Goal: Task Accomplishment & Management: Complete application form

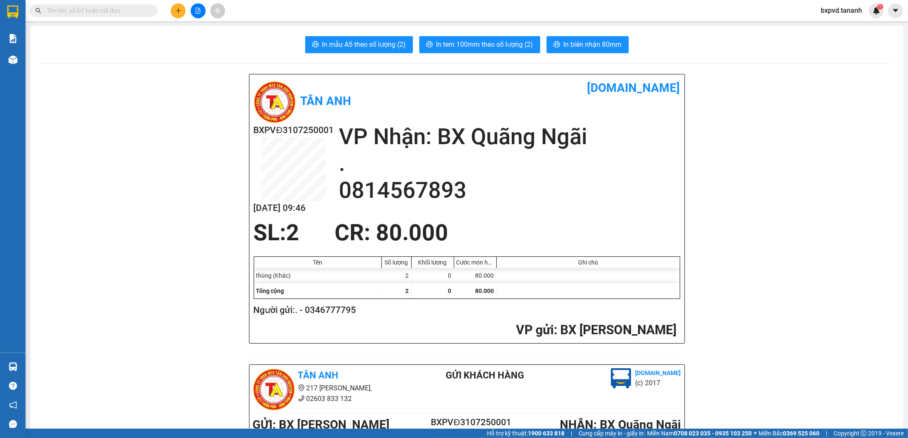
click at [184, 11] on button at bounding box center [178, 10] width 15 height 15
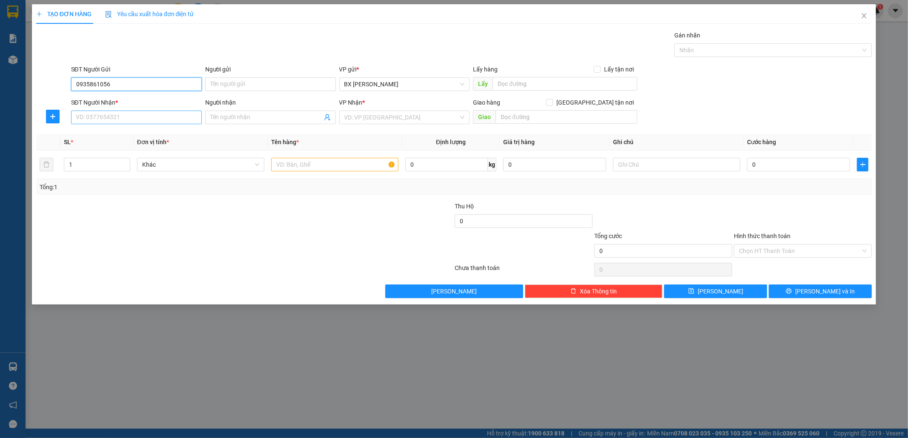
type input "0935861056"
click at [139, 121] on input "SĐT Người Nhận *" at bounding box center [136, 118] width 131 height 14
type input "0948615216"
click at [364, 115] on input "search" at bounding box center [401, 117] width 115 height 13
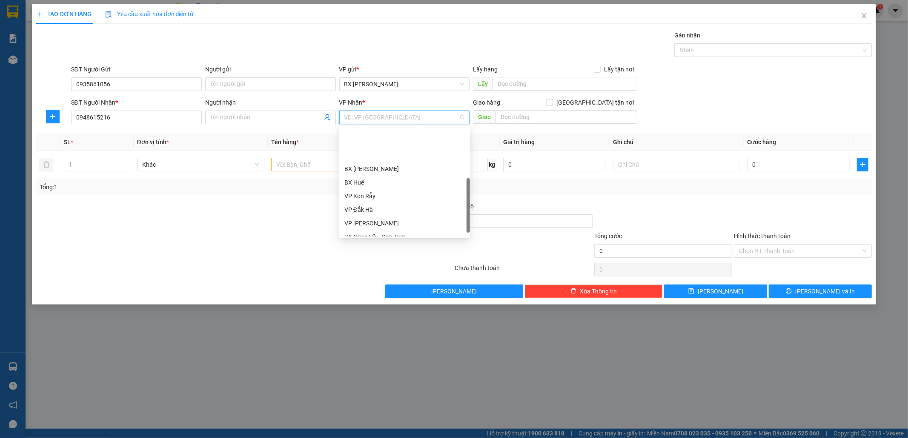
scroll to position [88, 0]
click at [385, 209] on div "BX Quãng Ngãi" at bounding box center [404, 209] width 120 height 9
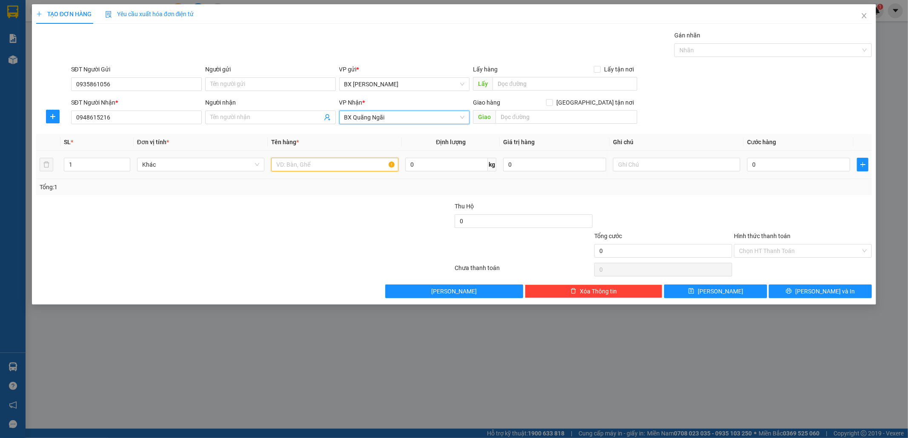
click at [299, 168] on input "text" at bounding box center [334, 165] width 127 height 14
type input "1HO SO"
click at [775, 164] on input "0" at bounding box center [798, 165] width 103 height 14
type input "3"
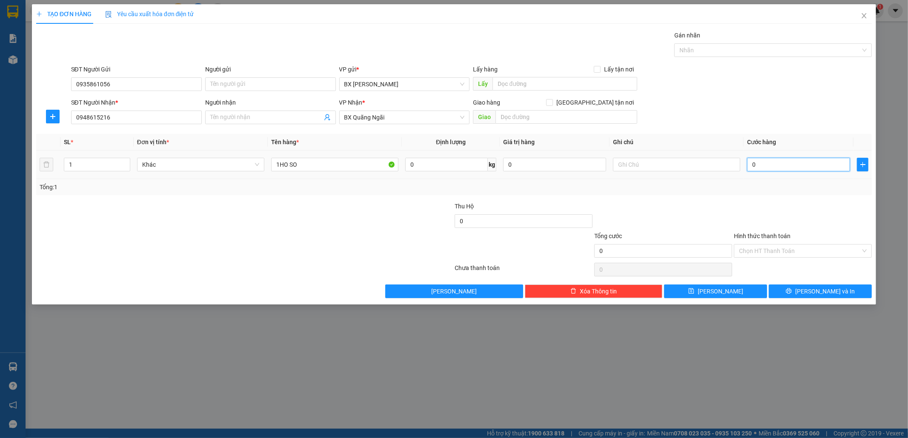
type input "3"
type input "30"
type input "30.000"
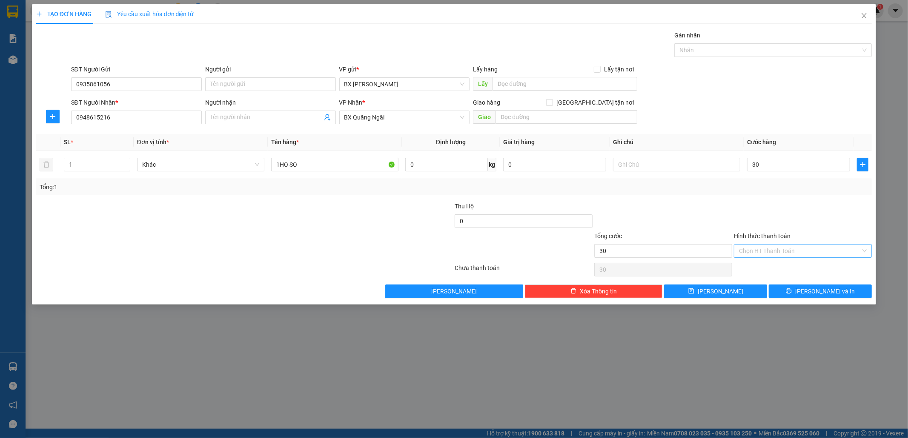
type input "30.000"
click at [753, 255] on input "Hình thức thanh toán" at bounding box center [800, 251] width 122 height 13
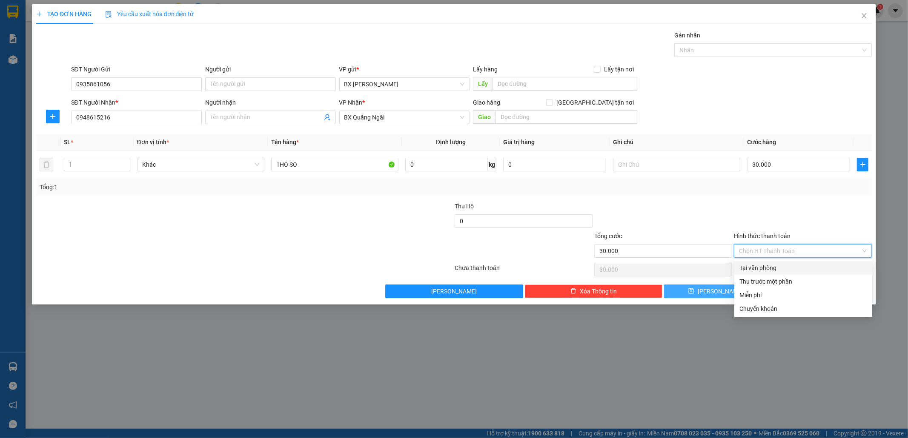
drag, startPoint x: 751, startPoint y: 266, endPoint x: 755, endPoint y: 287, distance: 21.2
click at [751, 266] on div "Tại văn phòng" at bounding box center [803, 268] width 128 height 9
type input "0"
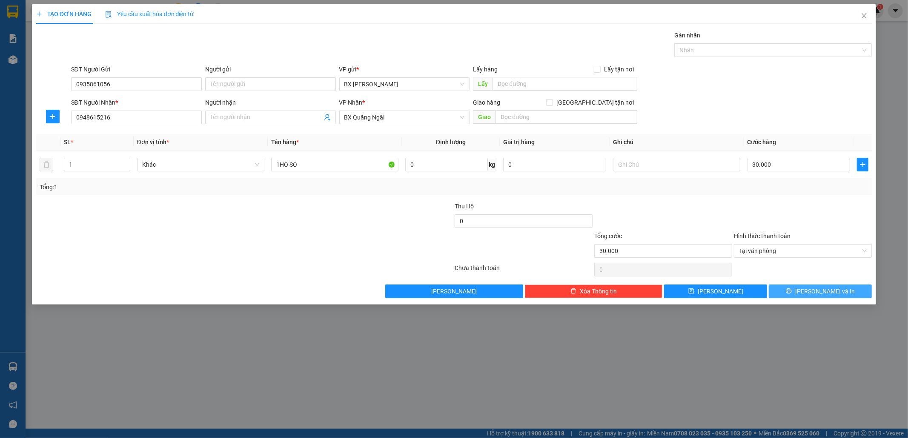
click at [783, 288] on button "Lưu và In" at bounding box center [820, 292] width 103 height 14
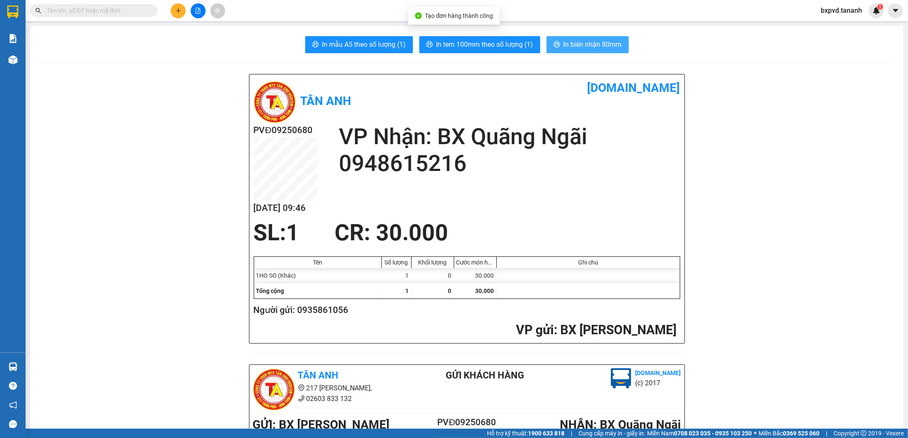
click at [613, 44] on span "In biên nhận 80mm" at bounding box center [593, 44] width 58 height 11
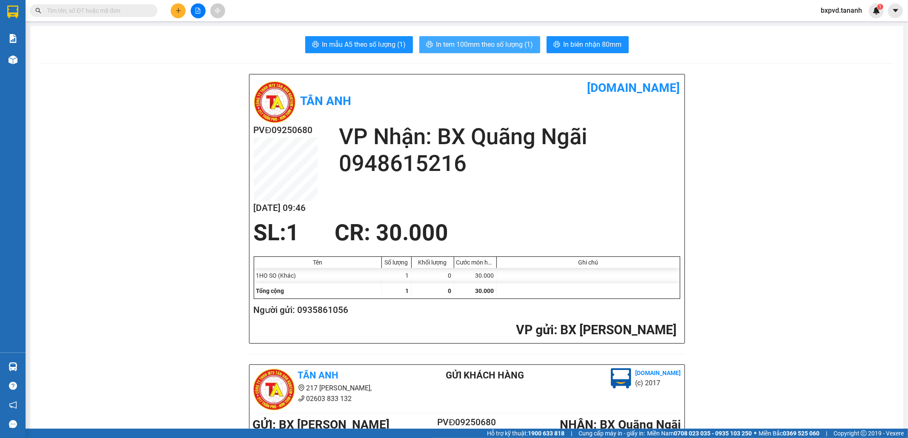
click at [499, 47] on span "In tem 100mm theo số lượng (1)" at bounding box center [484, 44] width 97 height 11
click at [181, 14] on button at bounding box center [178, 10] width 15 height 15
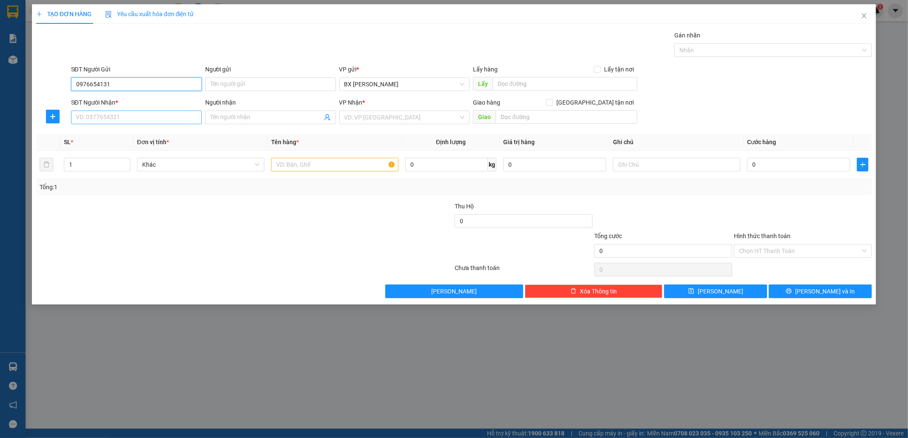
type input "0976654131"
drag, startPoint x: 172, startPoint y: 120, endPoint x: 177, endPoint y: 202, distance: 82.7
click at [175, 132] on div "Transit Pickup Surcharge Ids Transit Deliver Surcharge Ids Transit Deliver Surc…" at bounding box center [454, 165] width 836 height 268
type input "0972419481"
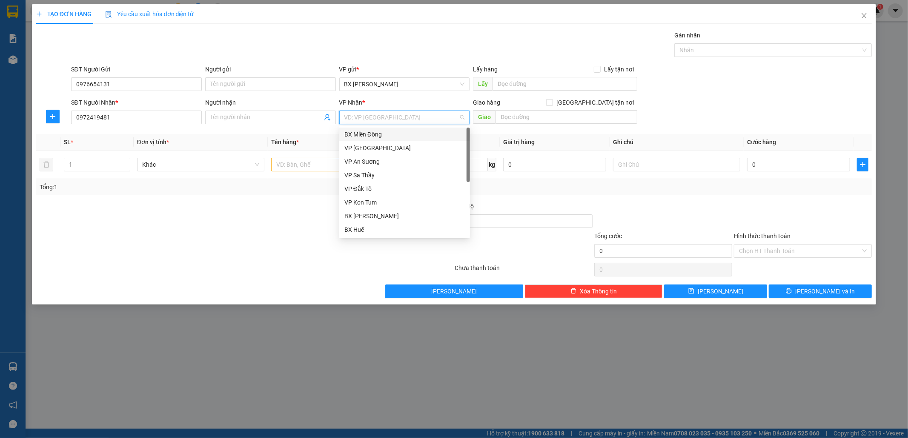
click at [357, 113] on input "search" at bounding box center [401, 117] width 115 height 13
click at [365, 137] on div "BX Miền Đông" at bounding box center [404, 134] width 120 height 9
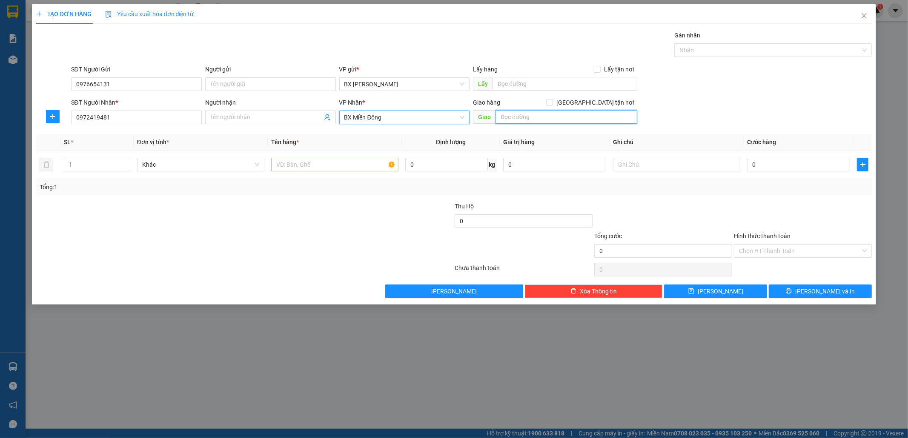
click at [523, 115] on input "text" at bounding box center [567, 117] width 142 height 14
type input "N4 ĐẤT THÁNH"
drag, startPoint x: 303, startPoint y: 168, endPoint x: 309, endPoint y: 167, distance: 6.0
click at [305, 167] on input "text" at bounding box center [334, 165] width 127 height 14
type input "1HOP"
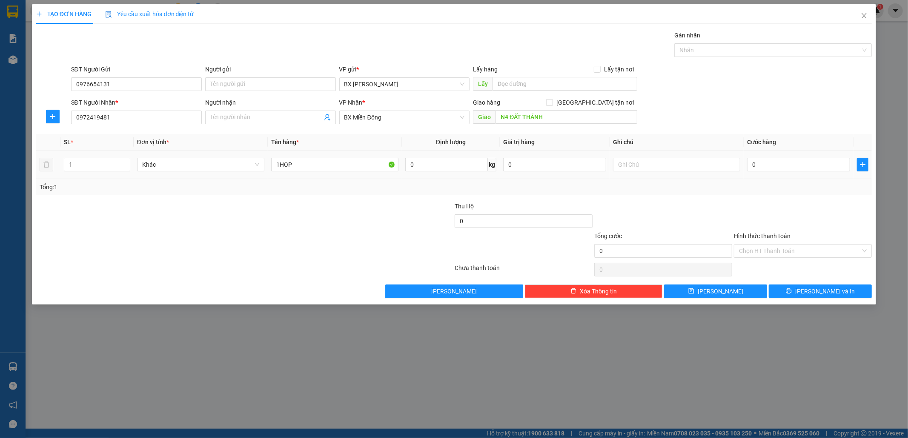
click at [784, 147] on th "Cước hàng" at bounding box center [799, 142] width 110 height 17
click at [758, 168] on input "0" at bounding box center [798, 165] width 103 height 14
type input "7"
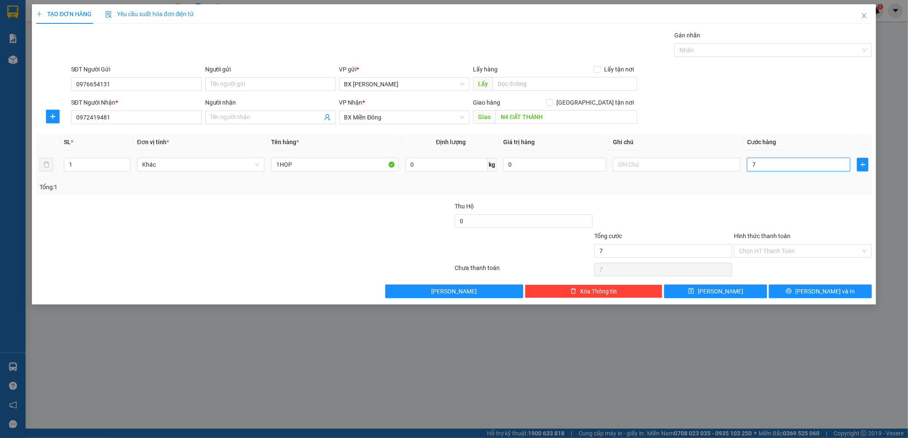
type input "70"
type input "70.000"
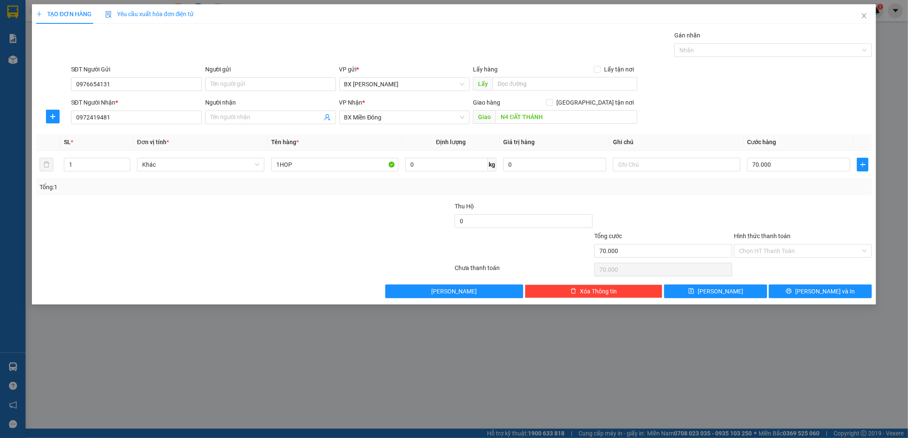
click at [806, 260] on div "Hình thức thanh toán Chọn HT Thanh Toán" at bounding box center [803, 247] width 138 height 30
click at [803, 250] on input "Hình thức thanh toán" at bounding box center [800, 251] width 122 height 13
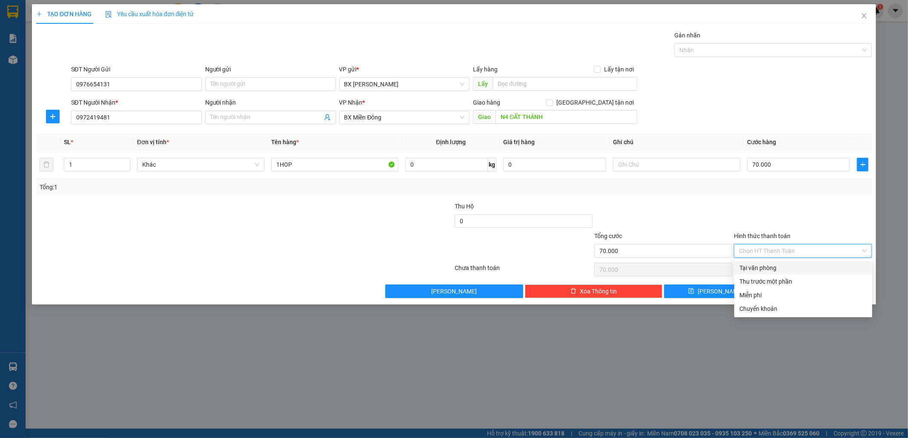
click at [803, 261] on div "Tại văn phòng" at bounding box center [803, 268] width 138 height 14
type input "0"
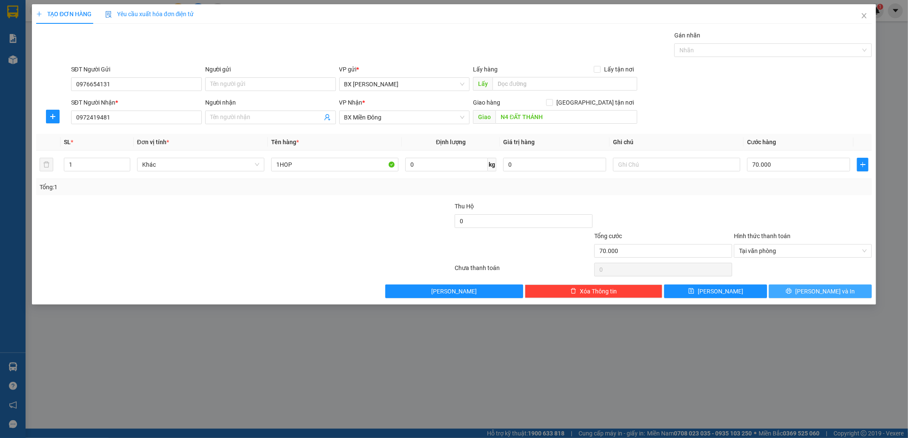
click at [792, 294] on icon "printer" at bounding box center [789, 291] width 6 height 6
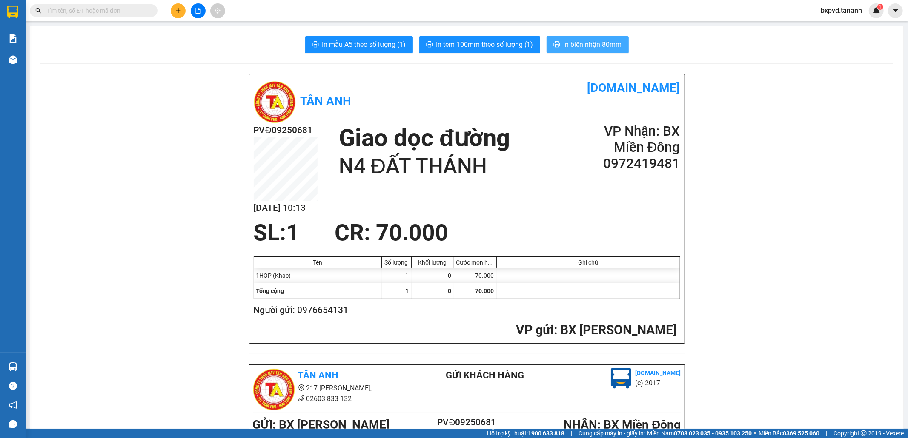
click at [596, 45] on span "In biên nhận 80mm" at bounding box center [593, 44] width 58 height 11
click at [500, 39] on span "In tem 100mm theo số lượng (1)" at bounding box center [484, 44] width 97 height 11
click at [138, 9] on input "text" at bounding box center [97, 10] width 100 height 9
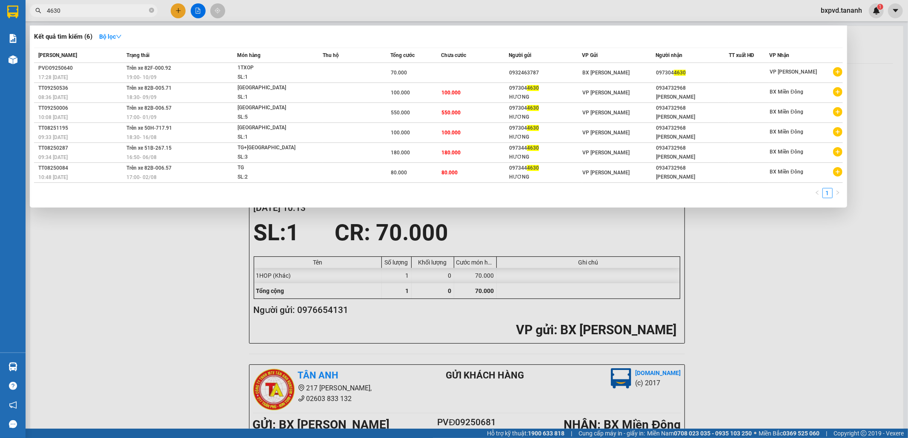
drag, startPoint x: 83, startPoint y: 11, endPoint x: 31, endPoint y: 24, distance: 54.1
click at [31, 18] on div "Kết quả tìm kiếm ( 6 ) Bộ lọc Mã ĐH Trạng thái Món hàng Thu hộ Tổng cước Chưa c…" at bounding box center [83, 10] width 166 height 15
type input "7979"
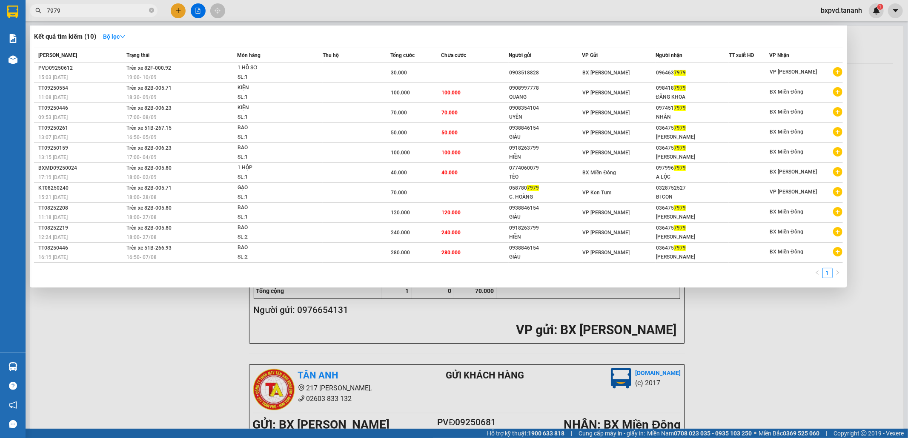
click at [147, 10] on input "7979" at bounding box center [97, 10] width 100 height 9
click at [153, 11] on icon "close-circle" at bounding box center [151, 10] width 5 height 5
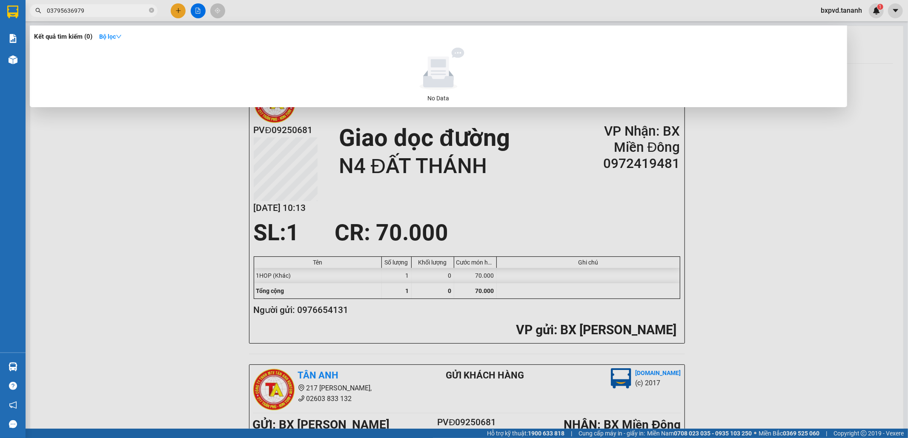
click at [68, 11] on input "03795636979" at bounding box center [97, 10] width 100 height 9
type input "0379563979"
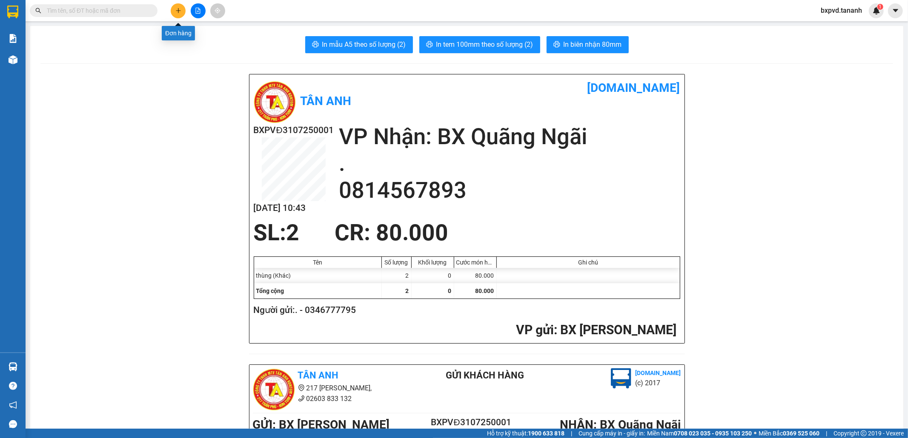
click at [175, 13] on button at bounding box center [178, 10] width 15 height 15
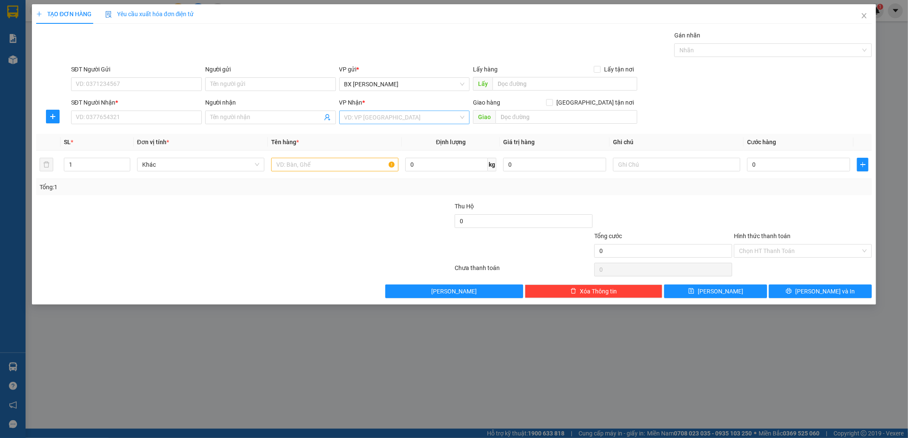
click at [415, 117] on input "search" at bounding box center [401, 117] width 115 height 13
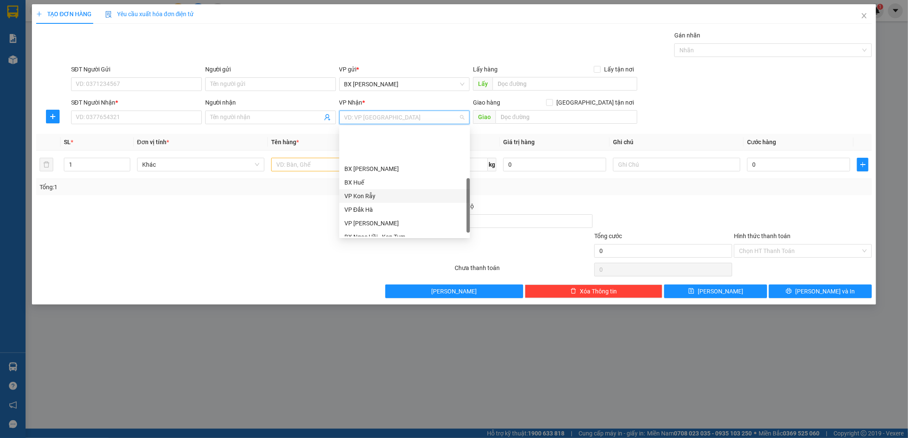
scroll to position [88, 0]
click at [395, 210] on div "BX Quãng Ngãi" at bounding box center [404, 209] width 120 height 9
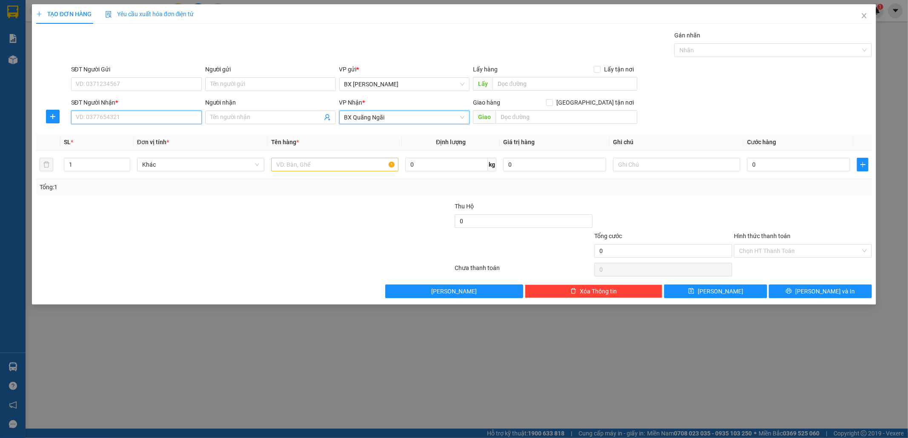
click at [96, 121] on input "SĐT Người Nhận *" at bounding box center [136, 118] width 131 height 14
type input "0905496882"
click at [93, 81] on input "SĐT Người Gửi" at bounding box center [136, 84] width 131 height 14
click at [121, 100] on div "0985793016" at bounding box center [136, 101] width 120 height 9
type input "0985793016"
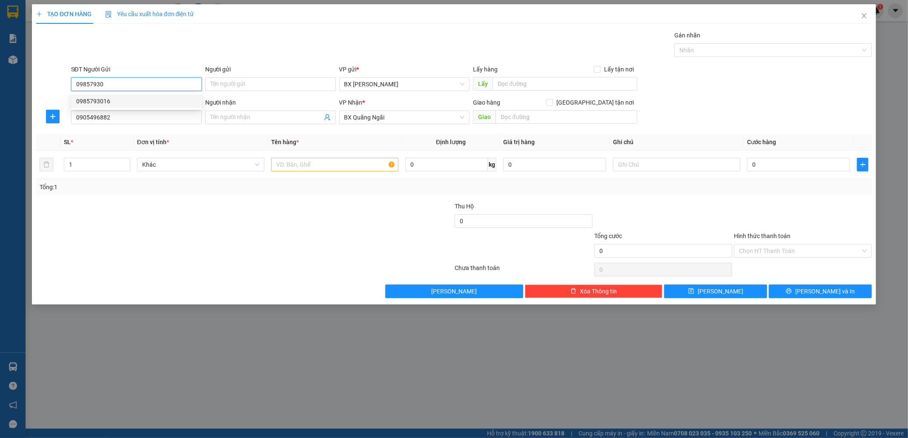
type input "4.640.000"
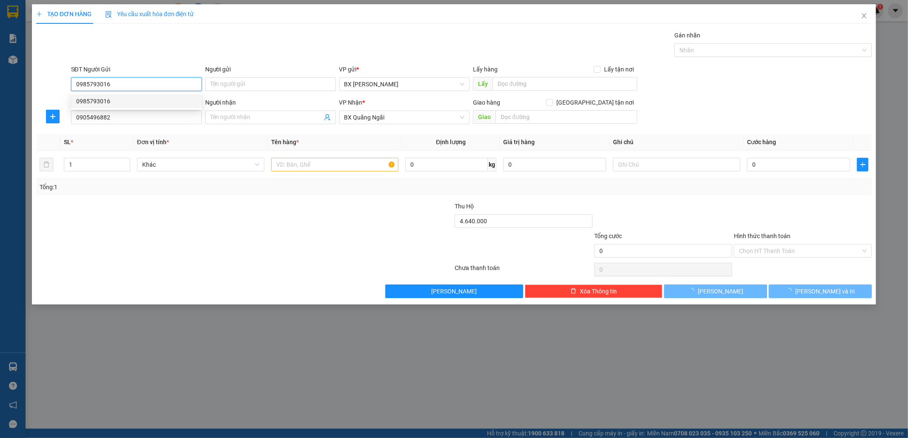
type input "300.000"
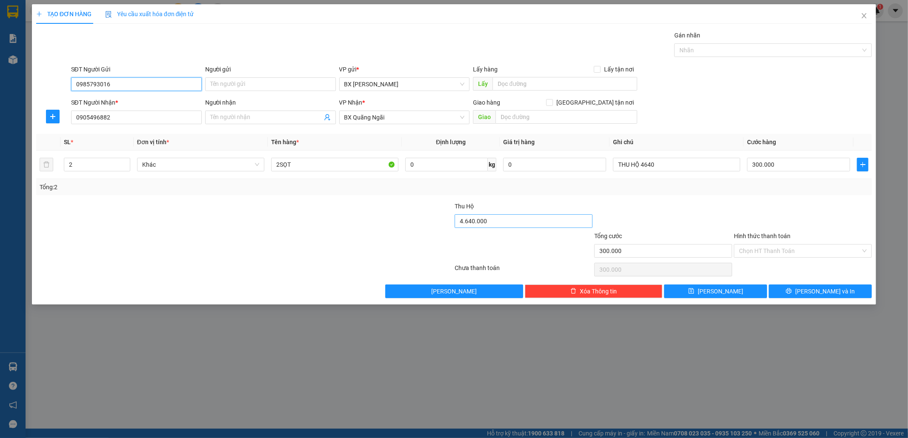
type input "0985793016"
type input "7.000"
drag, startPoint x: 641, startPoint y: 165, endPoint x: 662, endPoint y: 167, distance: 20.9
click at [662, 167] on input "THU HỘ 4640" at bounding box center [676, 165] width 127 height 14
type input "THU HỘ 7230"
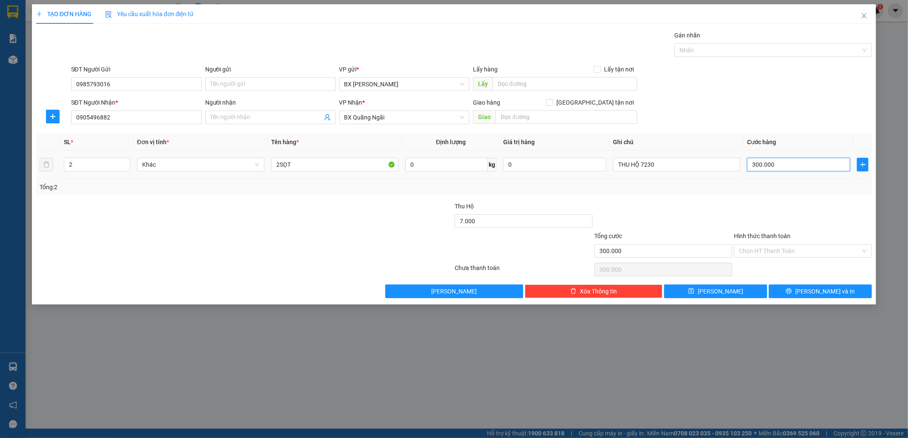
click at [792, 160] on input "300.000" at bounding box center [798, 165] width 103 height 14
type input "3"
type input "0"
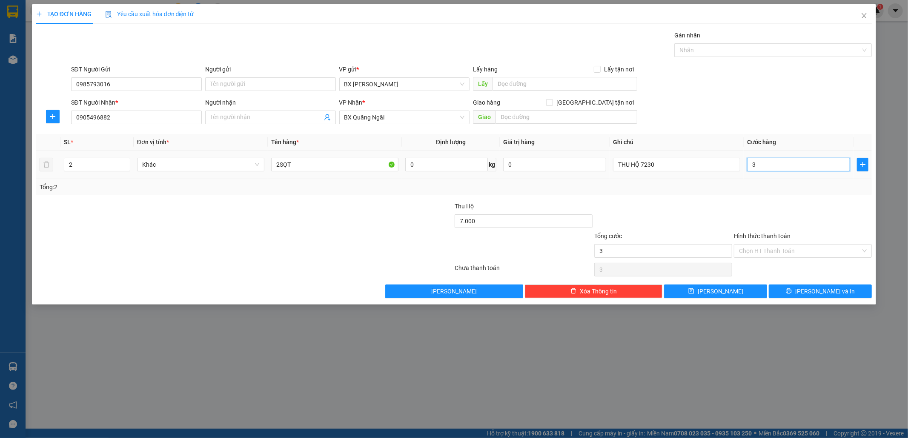
type input "0"
type input "2"
type input "02"
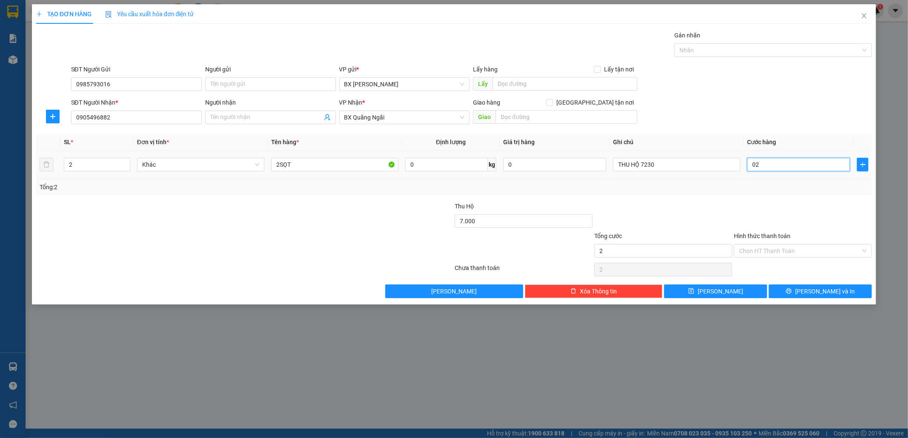
type input "28"
type input "028"
type input "2"
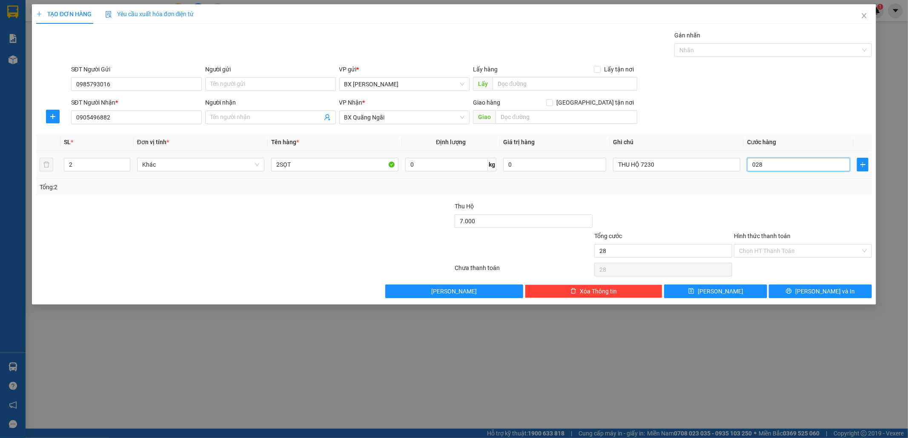
type input "02"
type input "0"
type input "3"
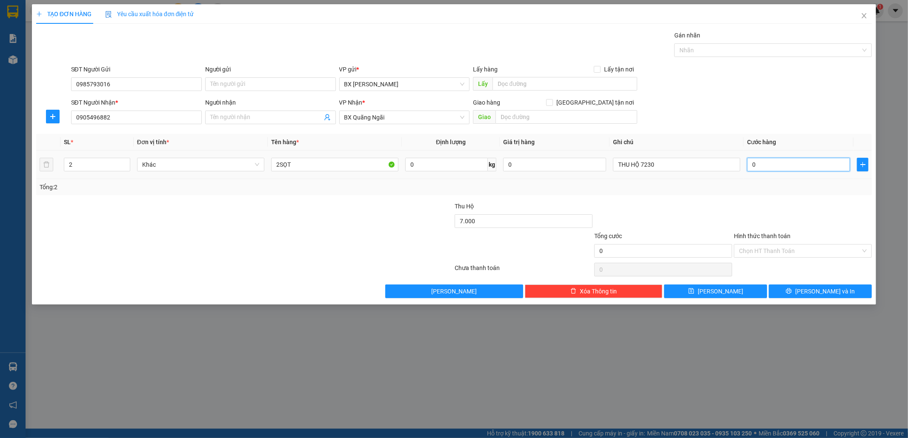
type input "3"
type input "03"
type input "30"
type input "030"
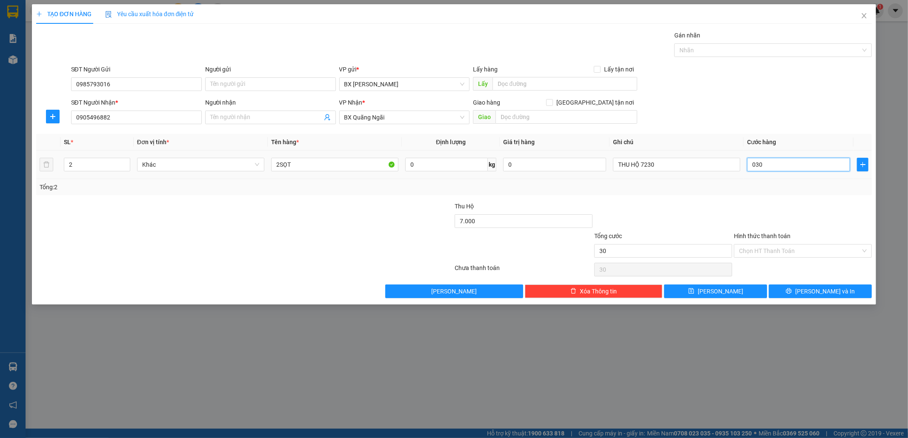
type input "300"
type input "0.300"
type input "300.000"
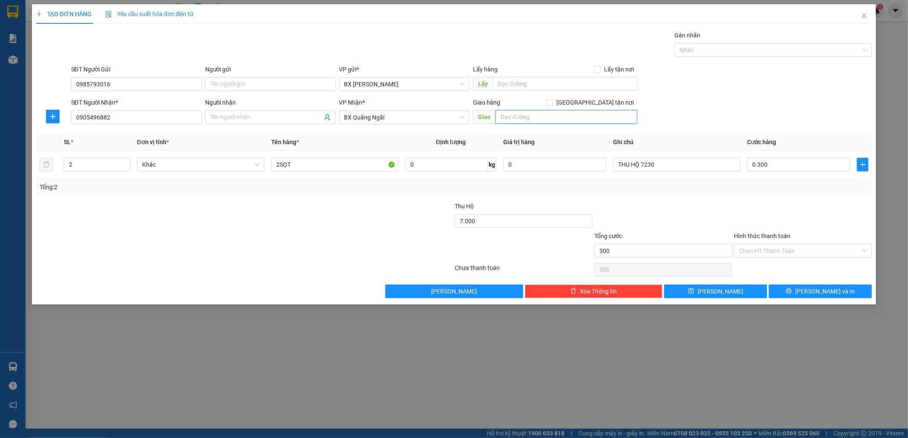
type input "300.000"
click at [527, 120] on input "text" at bounding box center [567, 117] width 142 height 14
type input "TH"
drag, startPoint x: 517, startPoint y: 119, endPoint x: 456, endPoint y: 110, distance: 61.2
click at [453, 118] on div "SĐT Người Nhận * 0905496882 Người nhận Tên người nhận VP Nhận * BX Quãng Ngãi G…" at bounding box center [471, 113] width 805 height 30
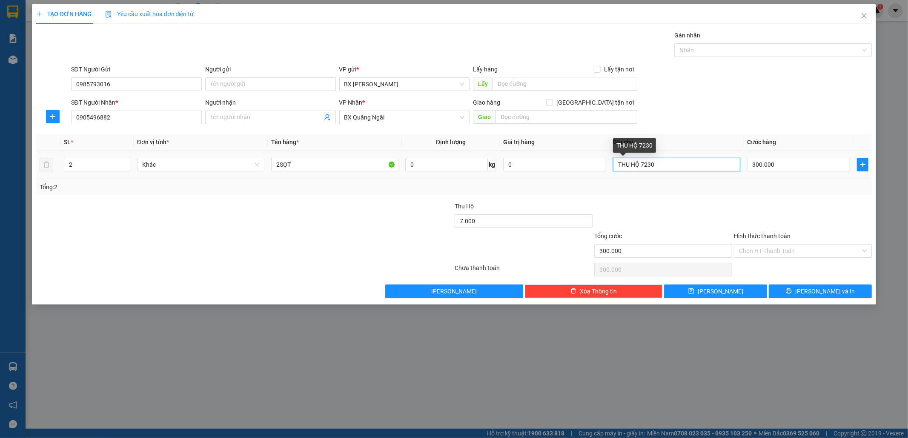
drag, startPoint x: 677, startPoint y: 163, endPoint x: 619, endPoint y: 162, distance: 58.3
click at [616, 163] on input "THU HỘ 7230" at bounding box center [676, 165] width 127 height 14
type input "THU HỘ 7230"
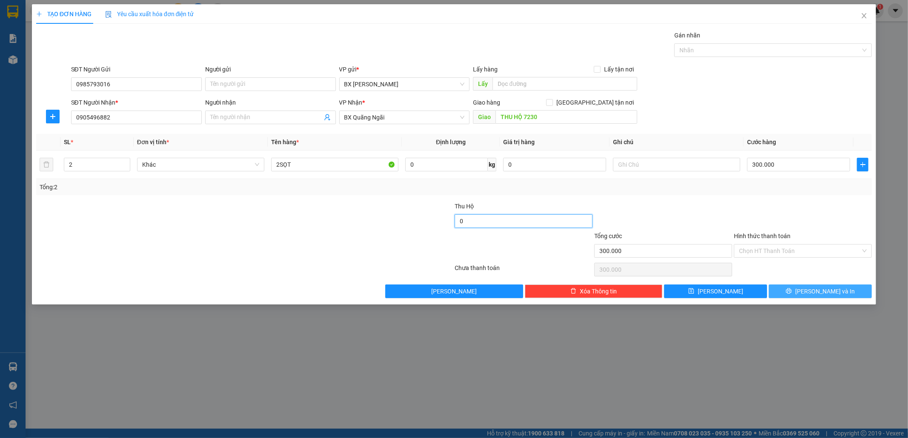
type input "0"
click at [801, 288] on button "Lưu và In" at bounding box center [820, 292] width 103 height 14
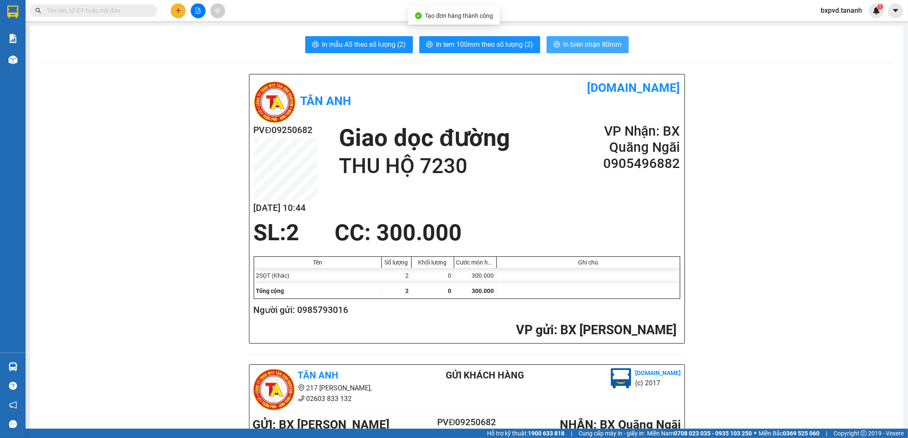
click at [573, 44] on span "In biên nhận 80mm" at bounding box center [593, 44] width 58 height 11
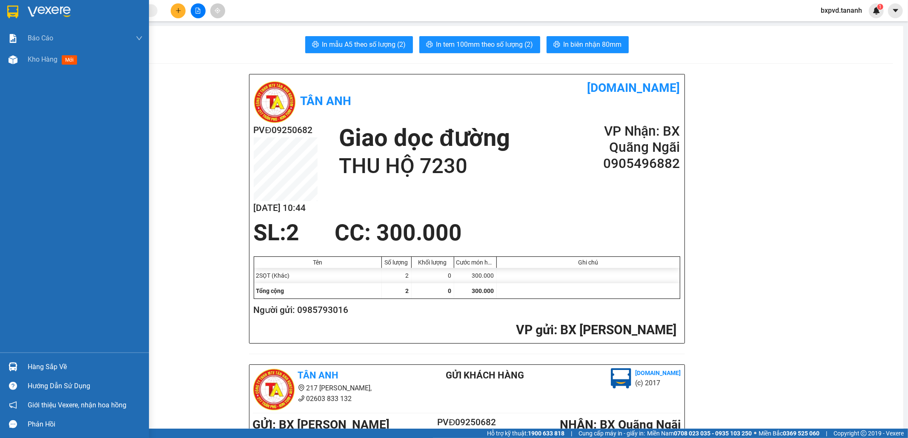
click at [19, 13] on div at bounding box center [13, 11] width 15 height 15
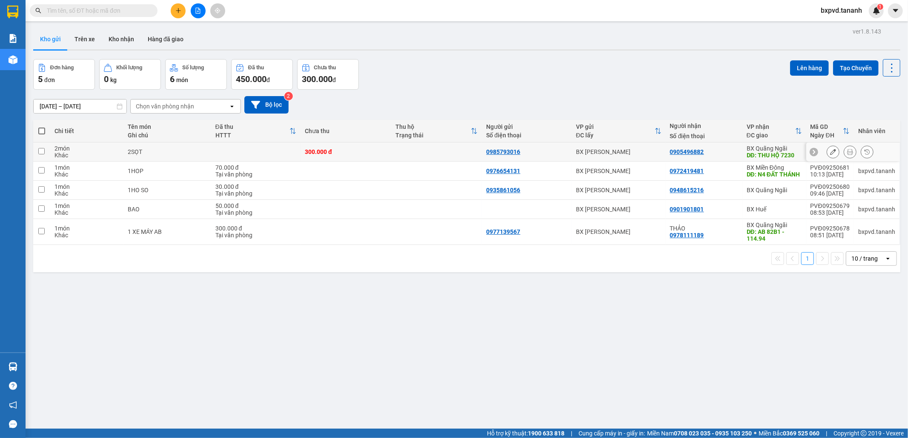
click at [830, 153] on icon at bounding box center [833, 152] width 6 height 6
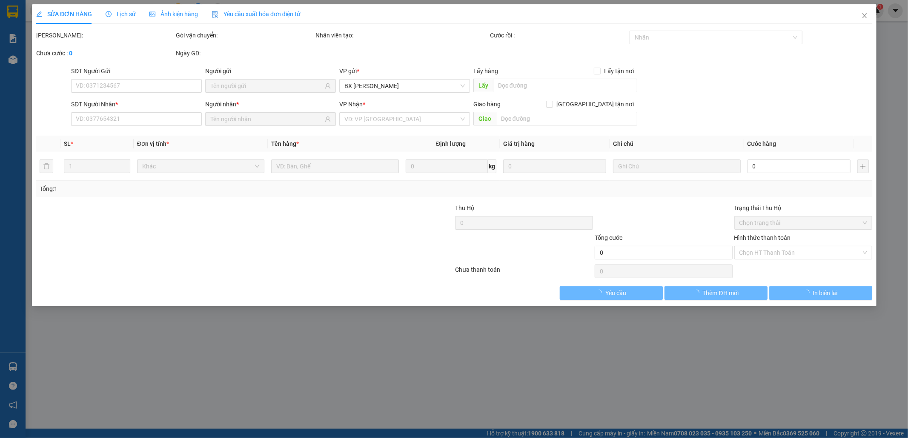
type input "0985793016"
type input "0905496882"
type input "THU HỘ 7230"
type input "300.000"
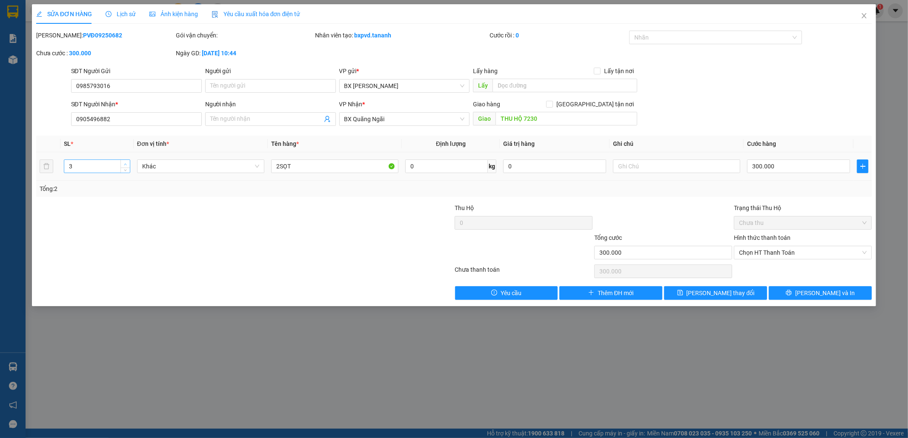
click at [126, 163] on icon "up" at bounding box center [125, 164] width 3 height 3
type input "4"
click at [126, 163] on icon "up" at bounding box center [125, 164] width 3 height 3
click at [824, 298] on span "Lưu và In" at bounding box center [825, 293] width 60 height 9
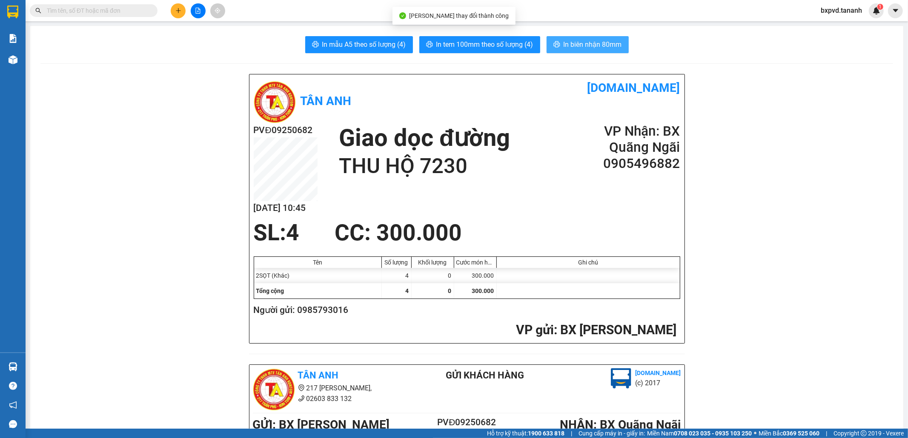
click at [589, 48] on span "In biên nhận 80mm" at bounding box center [593, 44] width 58 height 11
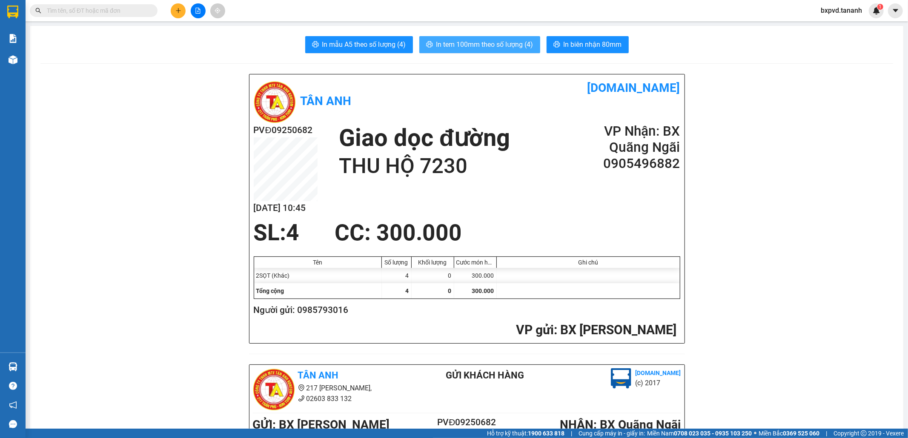
click at [501, 40] on span "In tem 100mm theo số lượng (4)" at bounding box center [484, 44] width 97 height 11
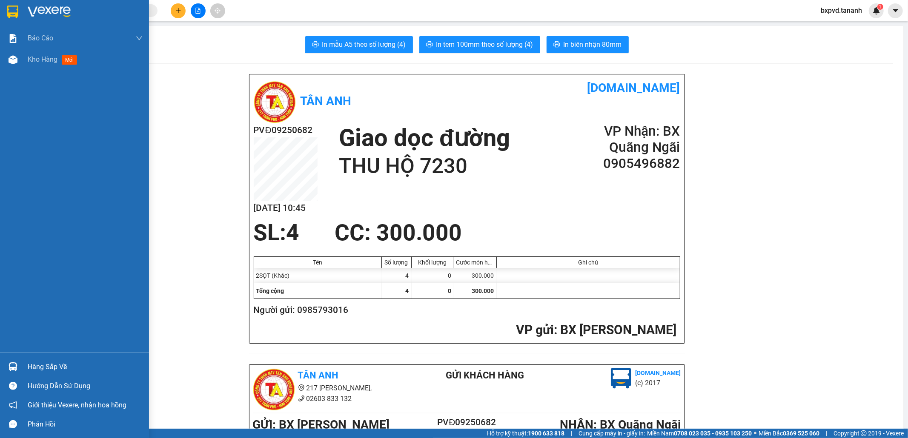
click at [8, 2] on div at bounding box center [74, 14] width 149 height 28
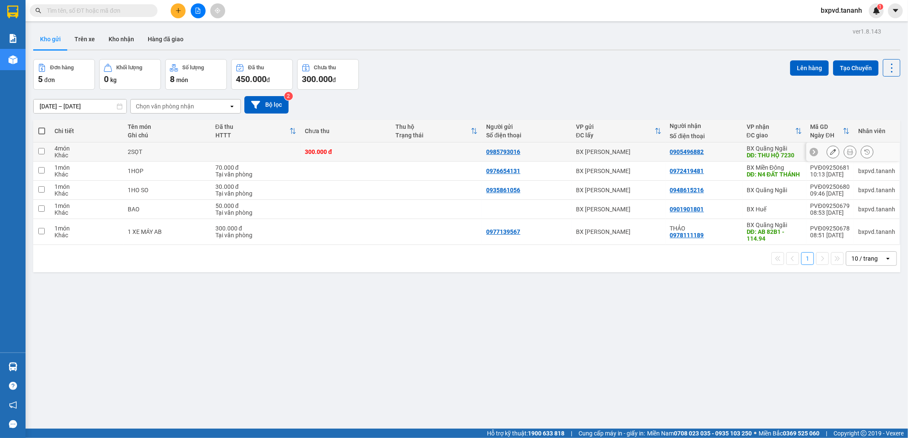
click at [830, 154] on icon at bounding box center [833, 152] width 6 height 6
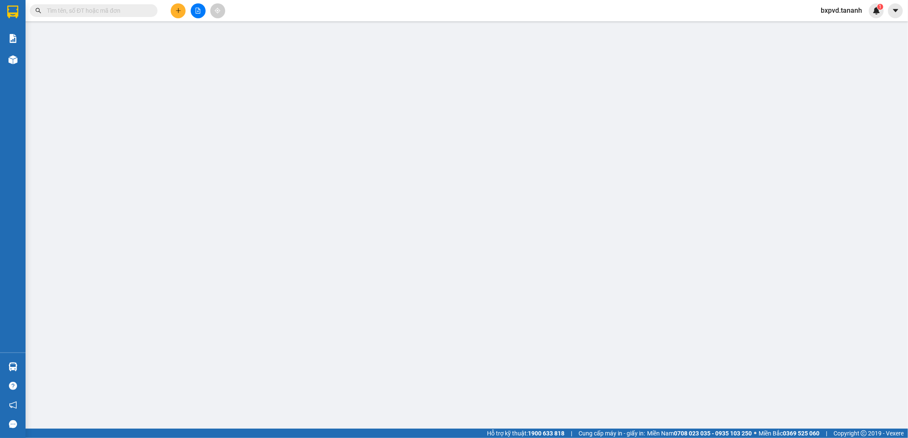
type input "0985793016"
type input "0905496882"
type input "THU HỘ 7230"
type input "300.000"
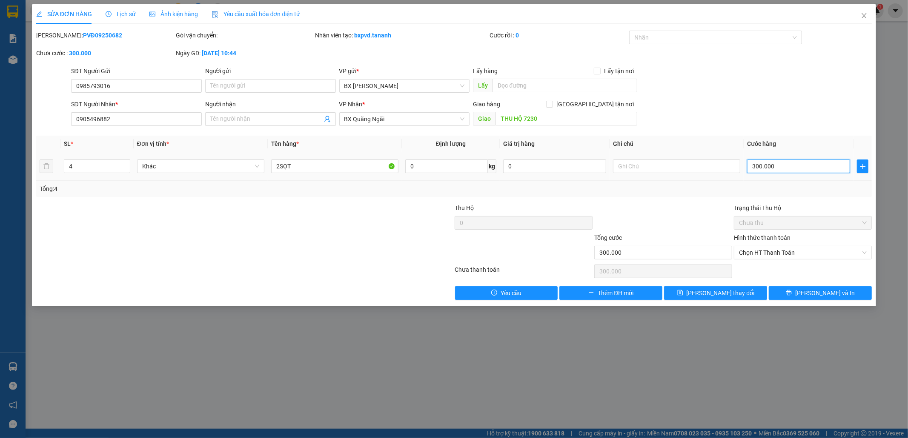
click at [769, 167] on input "300.000" at bounding box center [798, 167] width 103 height 14
type input "4"
type input "40"
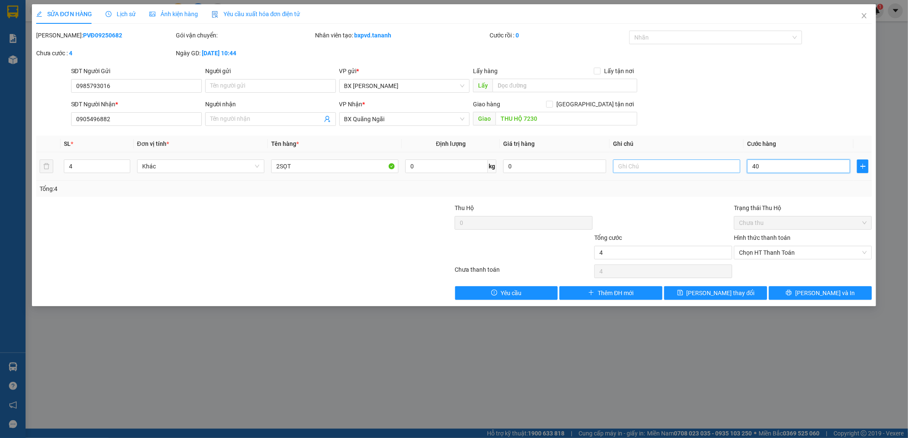
type input "40"
type input "400"
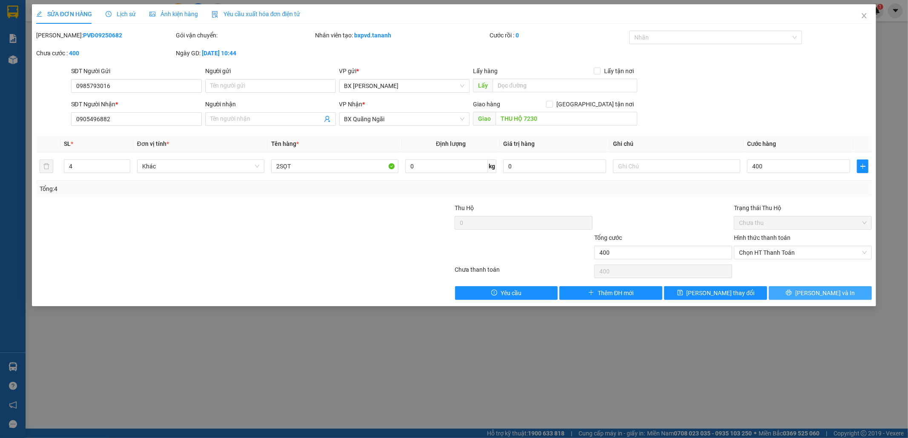
type input "400.000"
click at [792, 295] on icon "printer" at bounding box center [789, 293] width 6 height 6
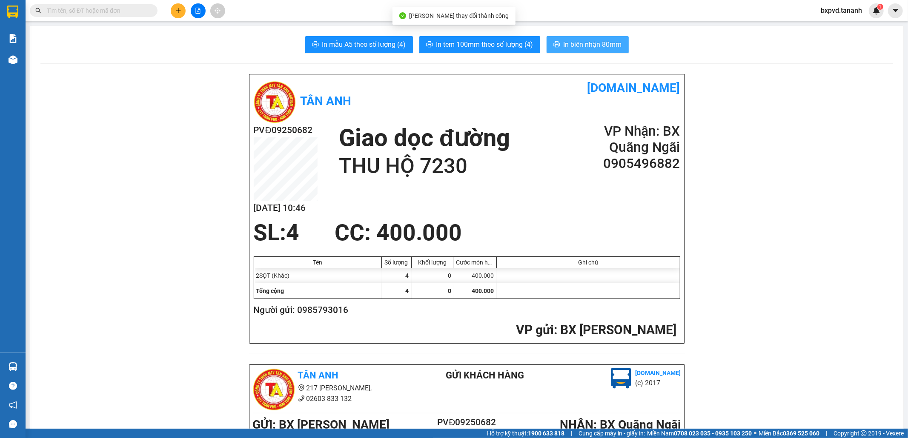
click at [556, 44] on icon "printer" at bounding box center [556, 44] width 7 height 7
click at [501, 48] on span "In tem 100mm theo số lượng (4)" at bounding box center [484, 44] width 97 height 11
click at [140, 12] on input "text" at bounding box center [97, 10] width 100 height 9
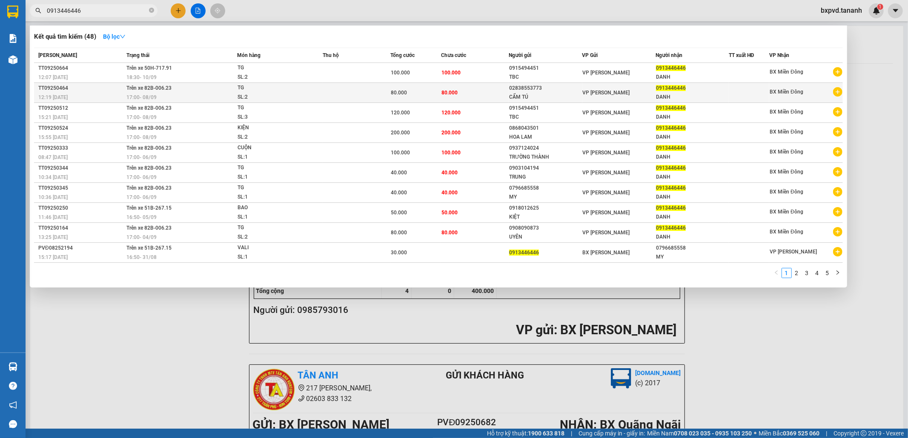
type input "0913446446"
click at [188, 95] on div "17:00 - 08/09" at bounding box center [181, 97] width 110 height 9
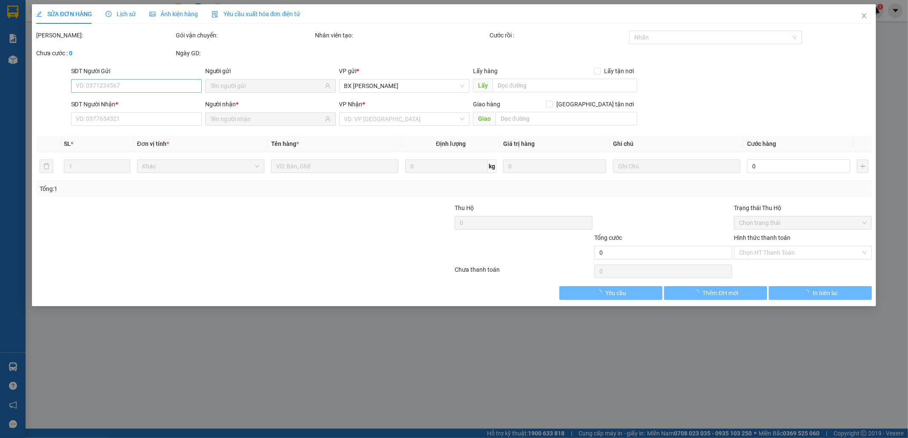
type input "02838553773"
type input "CẨM TÚ"
type input "0913446446"
type input "DANH"
type input "80.000"
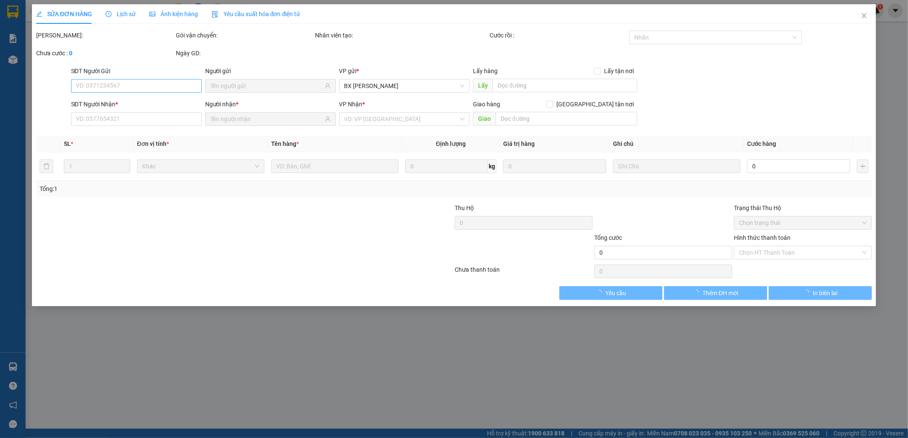
type input "80.000"
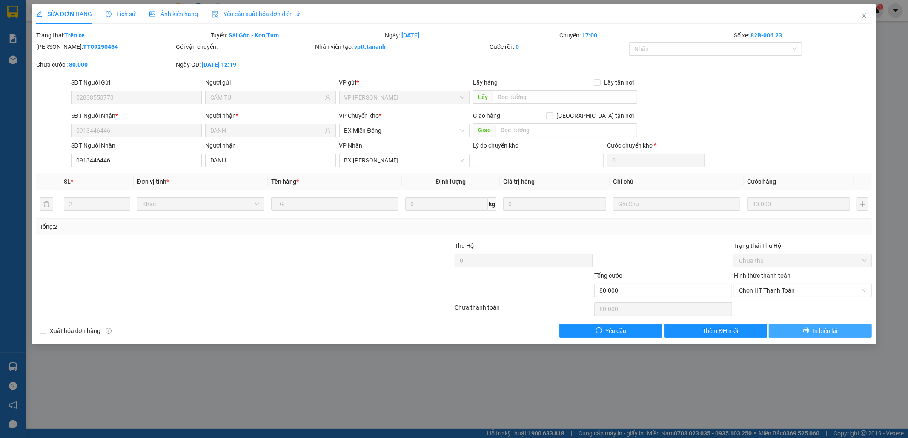
click at [795, 329] on button "In biên lai" at bounding box center [820, 331] width 103 height 14
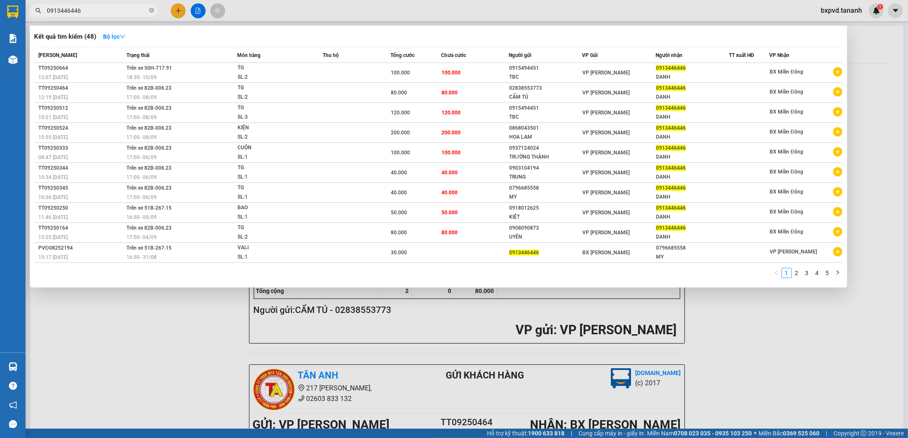
click at [137, 11] on input "0913446446" at bounding box center [97, 10] width 100 height 9
click at [558, 90] on div "02838553773" at bounding box center [545, 88] width 72 height 9
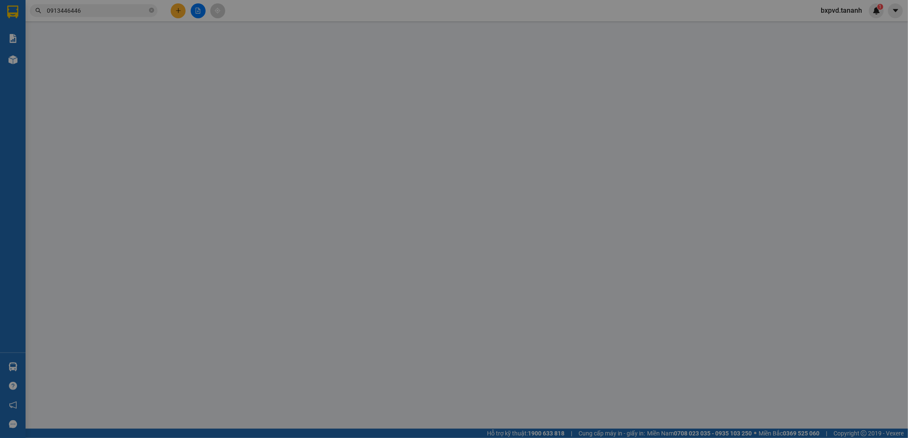
type input "02838553773"
type input "CẨM TÚ"
type input "0913446446"
type input "DANH"
type input "80.000"
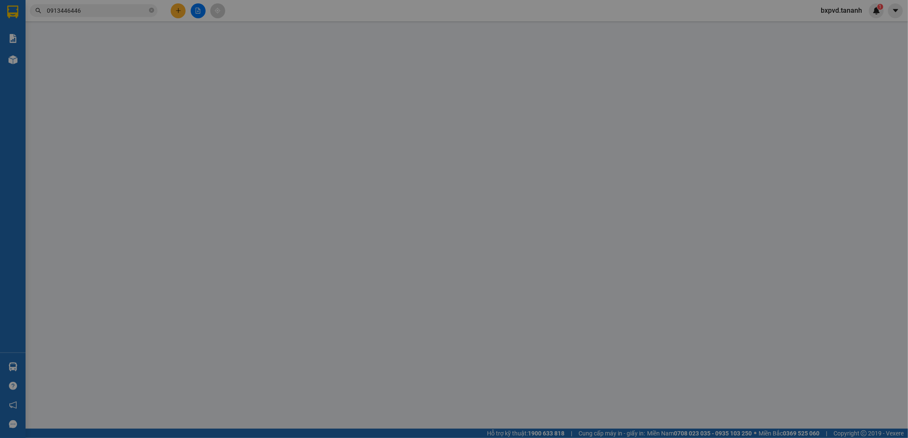
type input "80.000"
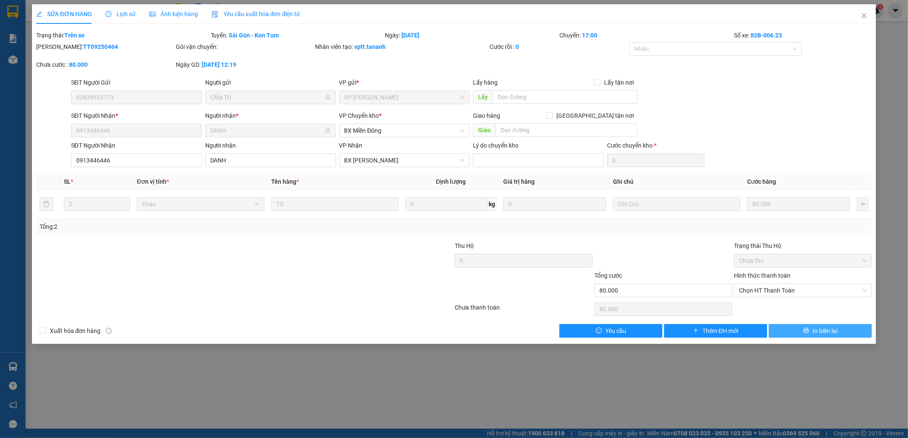
click at [823, 334] on span "In biên lai" at bounding box center [825, 331] width 25 height 9
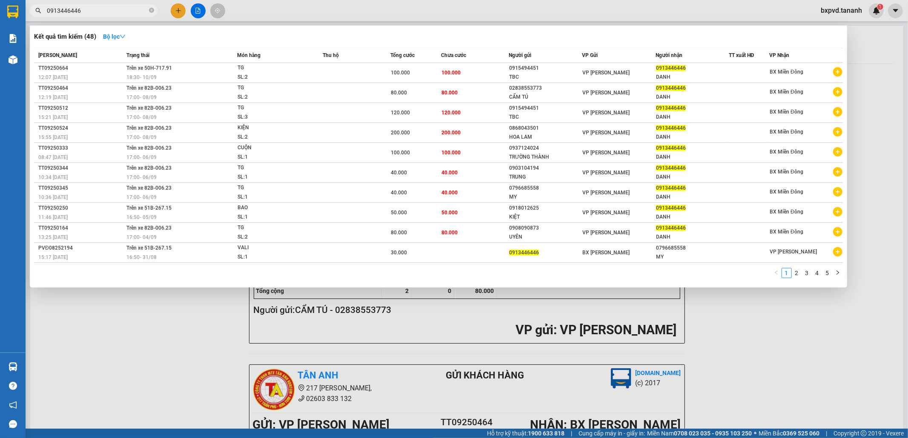
click at [124, 9] on input "0913446446" at bounding box center [97, 10] width 100 height 9
click at [767, 322] on div at bounding box center [454, 219] width 908 height 438
click at [139, 6] on input "0913446446" at bounding box center [97, 10] width 100 height 9
type input "0"
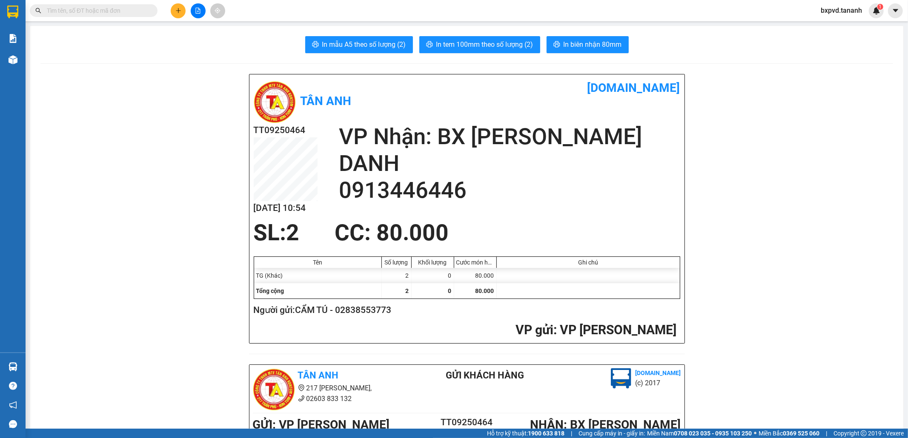
click at [101, 6] on input "text" at bounding box center [97, 10] width 100 height 9
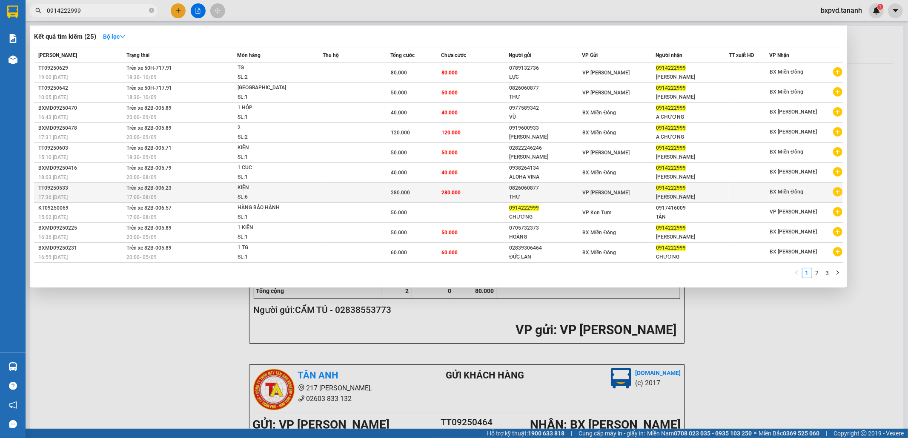
type input "0914222999"
click at [195, 193] on div "17:00 - 08/09" at bounding box center [181, 197] width 110 height 9
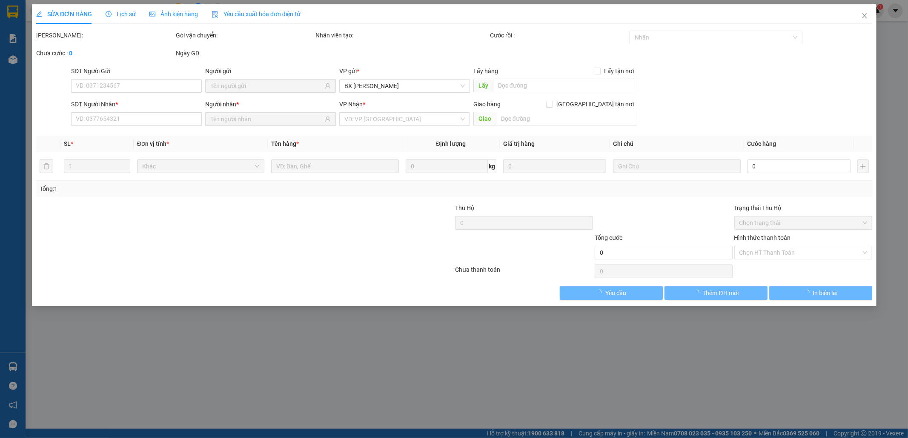
type input "0826060877"
type input "THƯ"
type input "0914222999"
type input "HUỲNH LÂM"
type input "280.000"
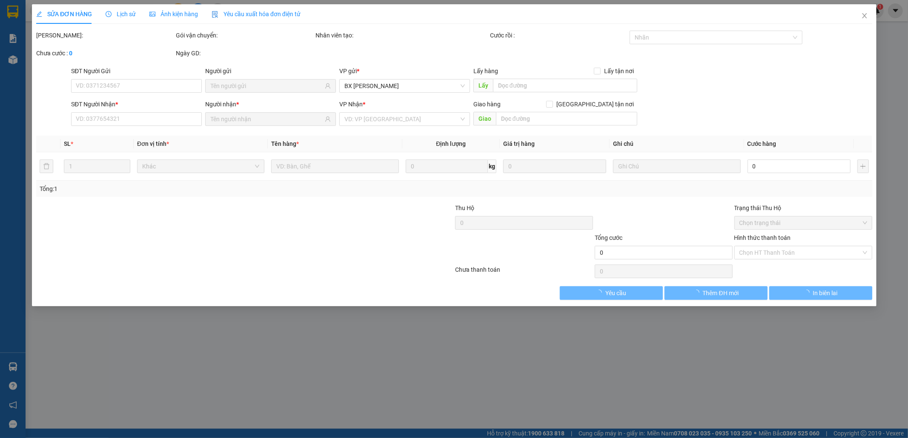
type input "280.000"
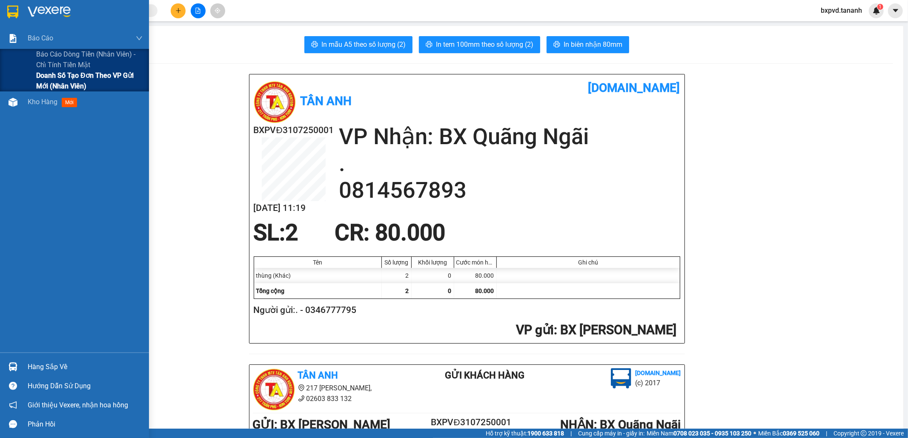
click at [60, 77] on span "Doanh số tạo đơn theo VP gửi mới (nhân viên)" at bounding box center [89, 80] width 106 height 21
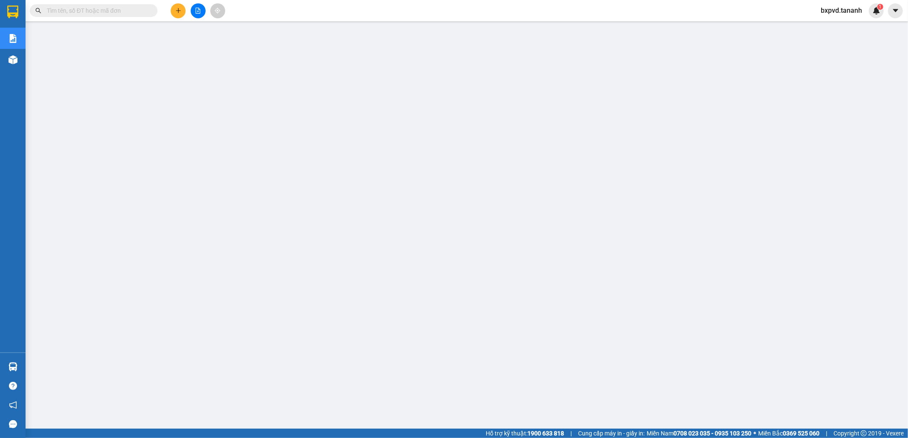
click at [854, 13] on span "bxpvd.tananh" at bounding box center [841, 10] width 55 height 11
click at [836, 29] on span "Đăng xuất" at bounding box center [845, 26] width 37 height 9
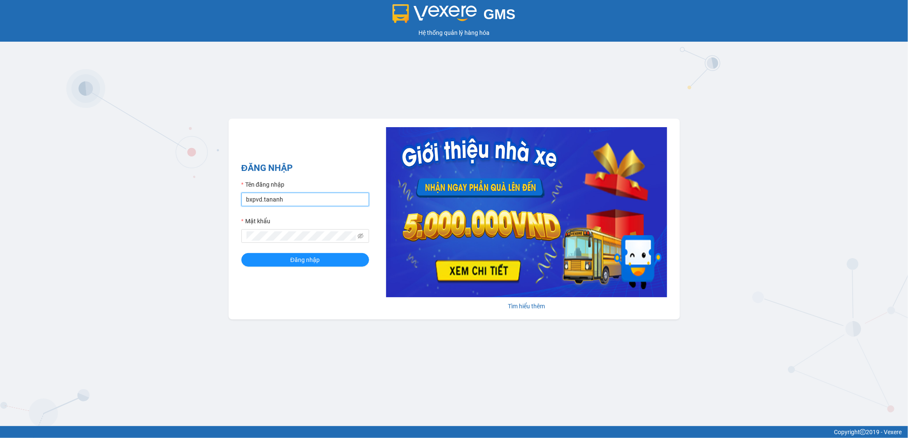
click at [261, 193] on input "bxpvd.tananh" at bounding box center [305, 200] width 128 height 14
click at [263, 191] on div "Tên đăng nhập" at bounding box center [305, 186] width 128 height 13
click at [267, 201] on input "bxpvd.tananh" at bounding box center [305, 200] width 128 height 14
type input "bxmd.tananh"
drag, startPoint x: 277, startPoint y: 249, endPoint x: 279, endPoint y: 254, distance: 5.4
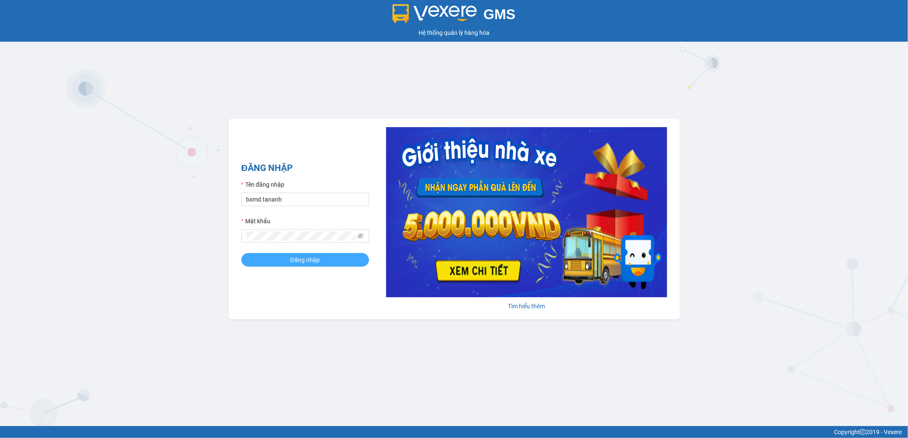
click at [278, 250] on form "Tên đăng nhập bxmd.tananh Mật khẩu Đăng nhập" at bounding box center [305, 223] width 128 height 87
click at [279, 255] on button "Đăng nhập" at bounding box center [305, 260] width 128 height 14
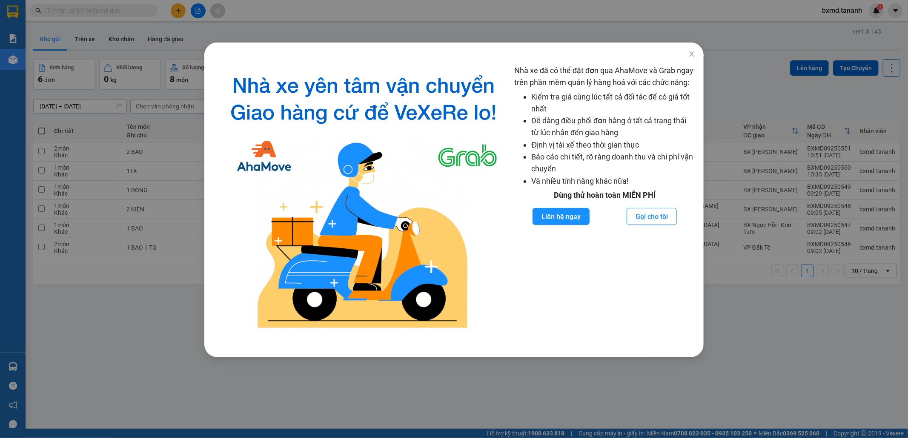
click at [744, 330] on div "Nhà xe đã có thể đặt đơn qua AhaMove và Grab ngay trên phần mềm quản lý hàng ho…" at bounding box center [454, 219] width 908 height 438
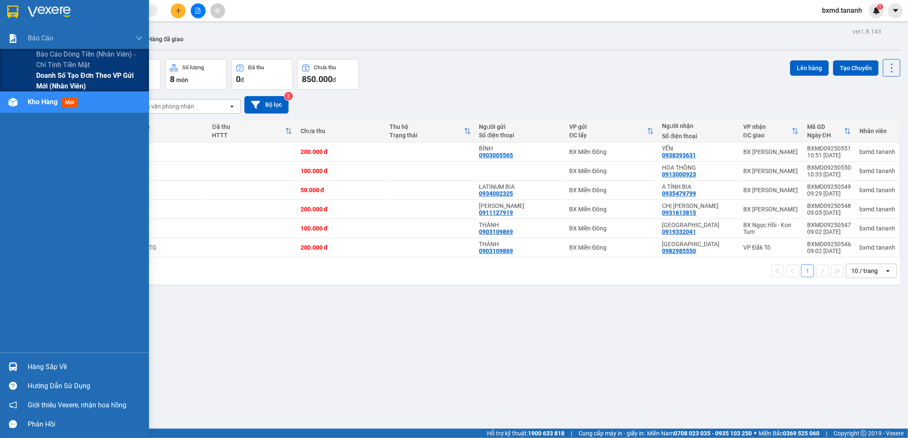
click at [34, 73] on div "Doanh số tạo đơn theo VP gửi mới (nhân viên)" at bounding box center [74, 80] width 149 height 21
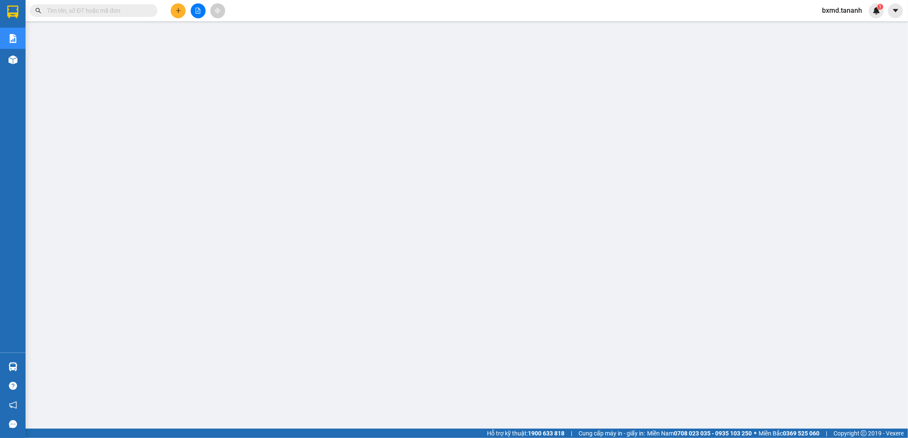
click at [856, 8] on span "bxmd.tananh" at bounding box center [842, 10] width 54 height 11
click at [848, 27] on span "Đăng xuất" at bounding box center [846, 26] width 36 height 9
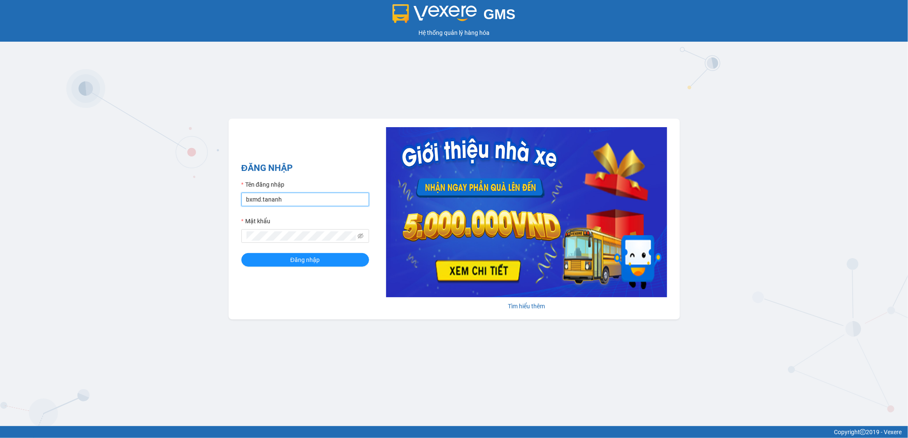
click at [266, 199] on input "bxmd.tananh" at bounding box center [305, 200] width 128 height 14
type input "vptt.tananh"
drag, startPoint x: 280, startPoint y: 250, endPoint x: 283, endPoint y: 256, distance: 6.1
click at [280, 250] on form "Tên đăng nhập vptt.tananh Mật khẩu Đăng nhập" at bounding box center [305, 223] width 128 height 87
click at [283, 258] on button "Đăng nhập" at bounding box center [305, 260] width 128 height 14
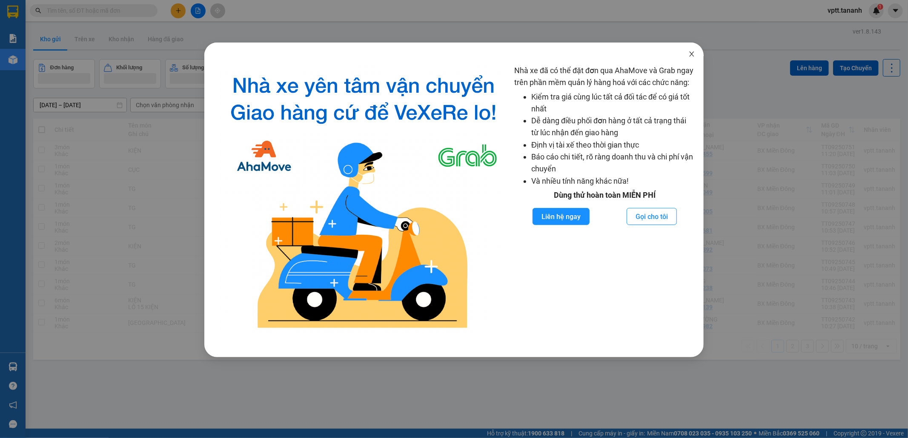
click at [694, 56] on icon "close" at bounding box center [691, 54] width 7 height 7
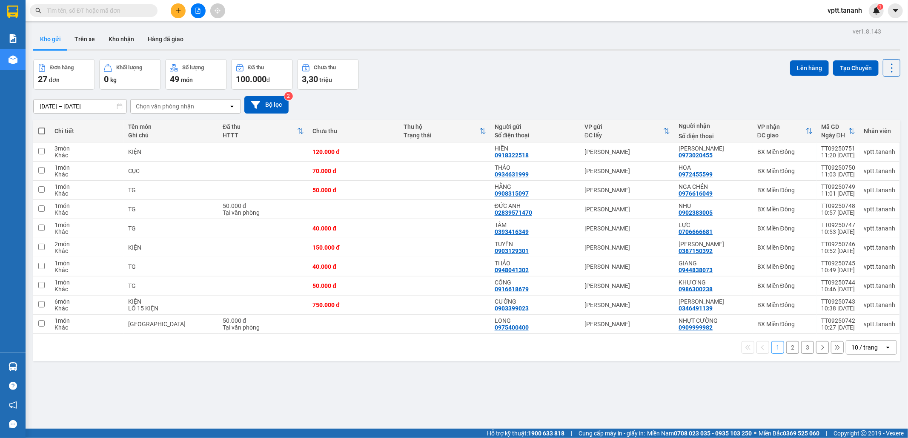
click at [81, 106] on input "[DATE] – [DATE]" at bounding box center [80, 107] width 93 height 14
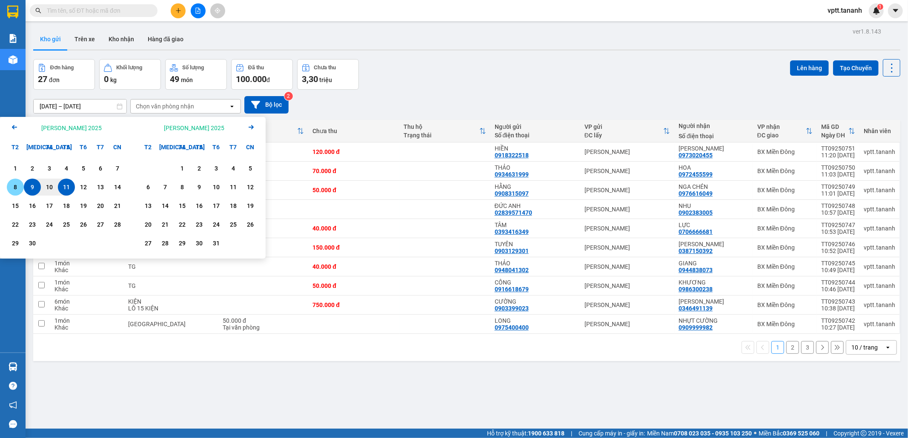
click at [15, 185] on div "8" at bounding box center [15, 187] width 12 height 10
click at [15, 189] on div "8" at bounding box center [15, 187] width 12 height 10
type input "08/09/2025 – 08/09/2025"
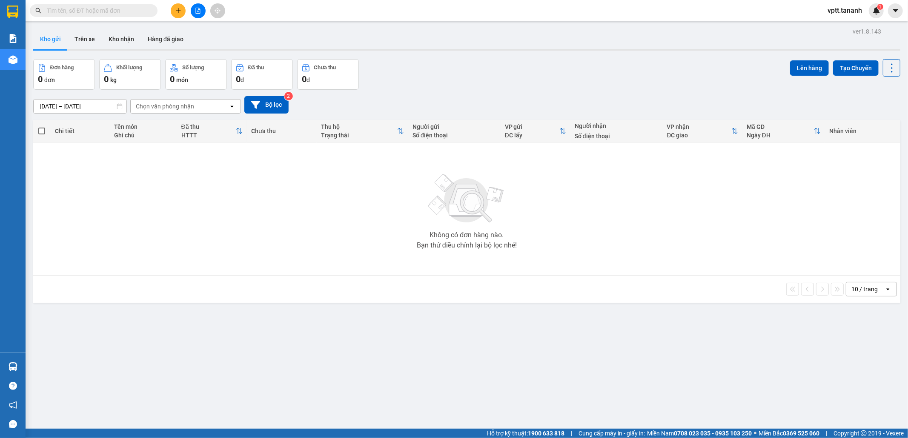
click at [204, 109] on div "Chọn văn phòng nhận" at bounding box center [180, 107] width 98 height 14
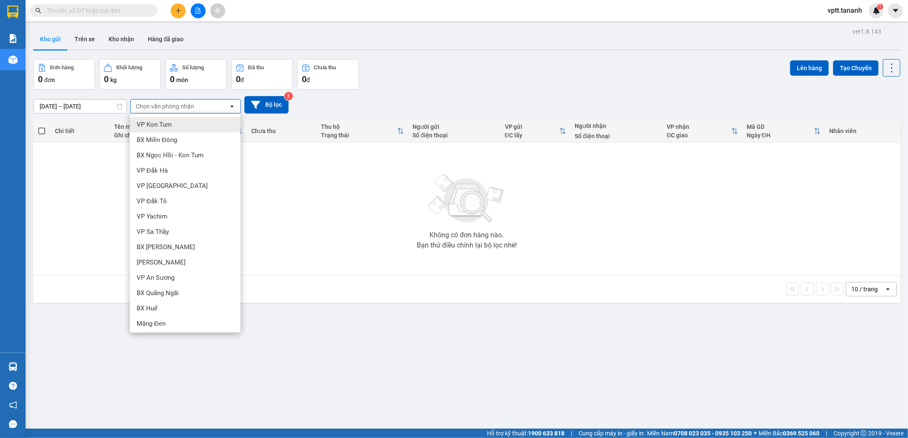
drag, startPoint x: 426, startPoint y: 92, endPoint x: 606, endPoint y: 47, distance: 185.6
click at [427, 92] on div "08/09/2025 – 08/09/2025 Press the down arrow key to interact with the calendar …" at bounding box center [466, 105] width 867 height 30
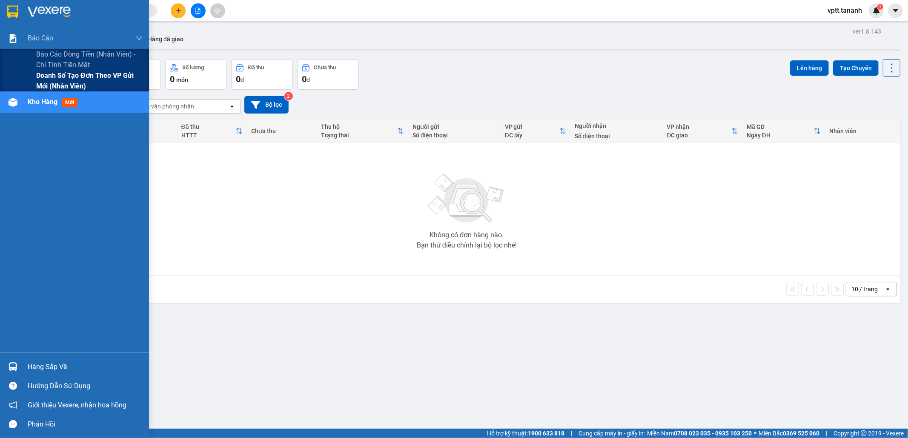
click at [77, 81] on span "Doanh số tạo đơn theo VP gửi mới (nhân viên)" at bounding box center [89, 80] width 106 height 21
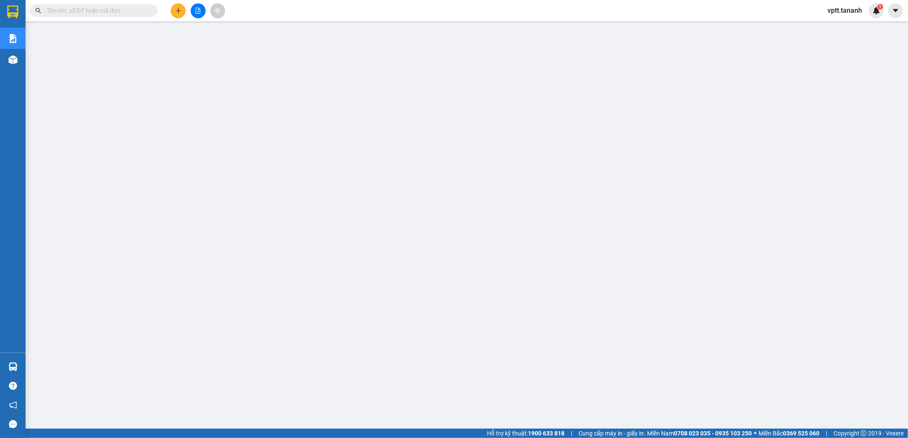
click at [852, 10] on span "vptt.tananh" at bounding box center [845, 10] width 48 height 11
click at [848, 27] on span "Đăng xuất" at bounding box center [850, 26] width 35 height 9
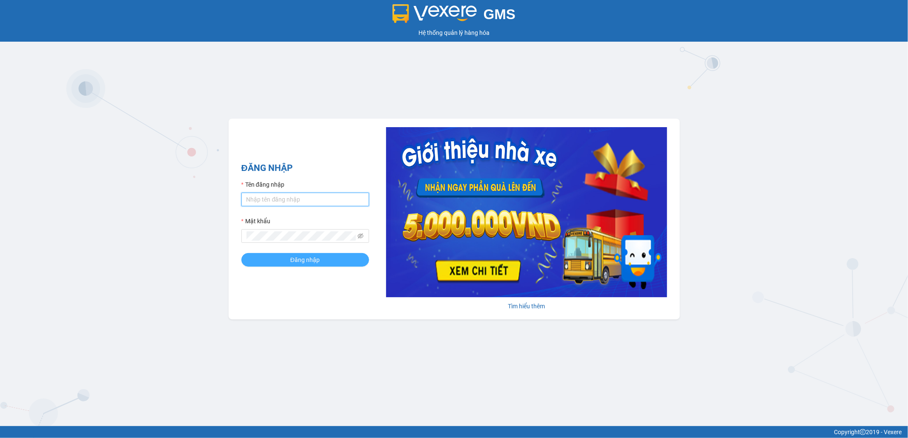
type input "vptt.tananh"
click at [307, 262] on span "Đăng nhập" at bounding box center [304, 259] width 29 height 9
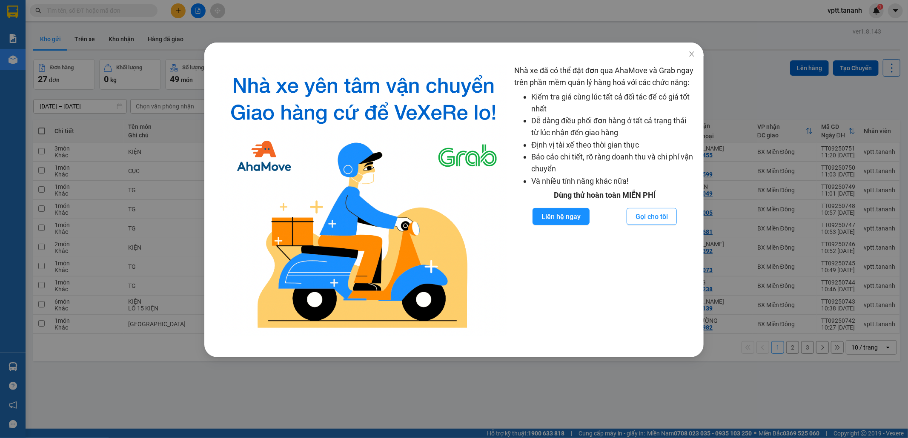
drag, startPoint x: 908, startPoint y: 316, endPoint x: 861, endPoint y: 309, distance: 47.4
click at [899, 316] on div "Nhà xe đã có thể đặt đơn qua AhaMove và Grab ngay trên phần mềm quản lý hàng ho…" at bounding box center [454, 219] width 908 height 438
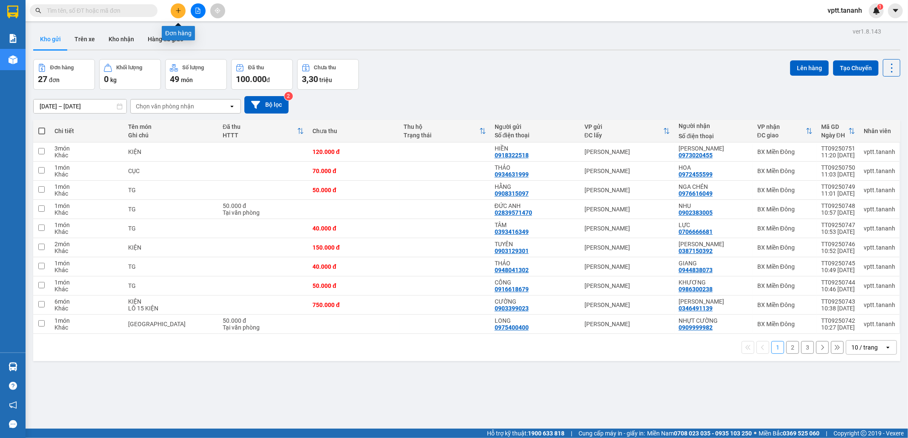
click at [177, 9] on icon "plus" at bounding box center [178, 11] width 6 height 6
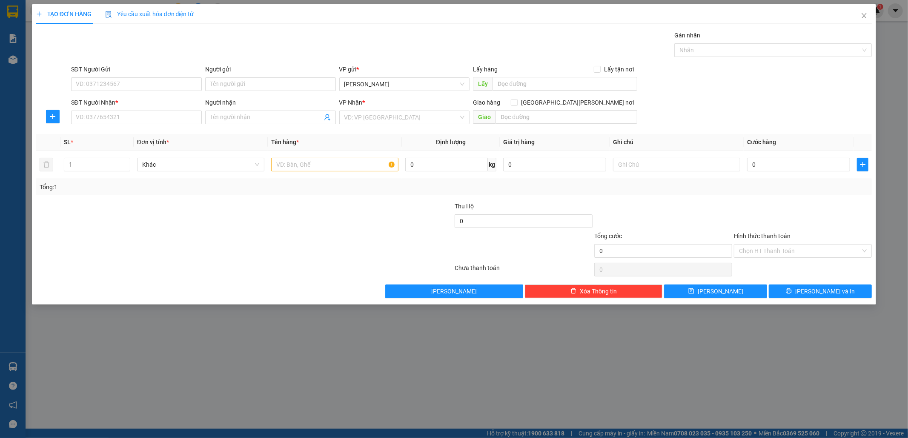
click at [278, 379] on div "TẠO ĐƠN HÀNG Yêu cầu xuất [PERSON_NAME] điện tử Transit Pickup Surcharge Ids Tr…" at bounding box center [454, 219] width 908 height 438
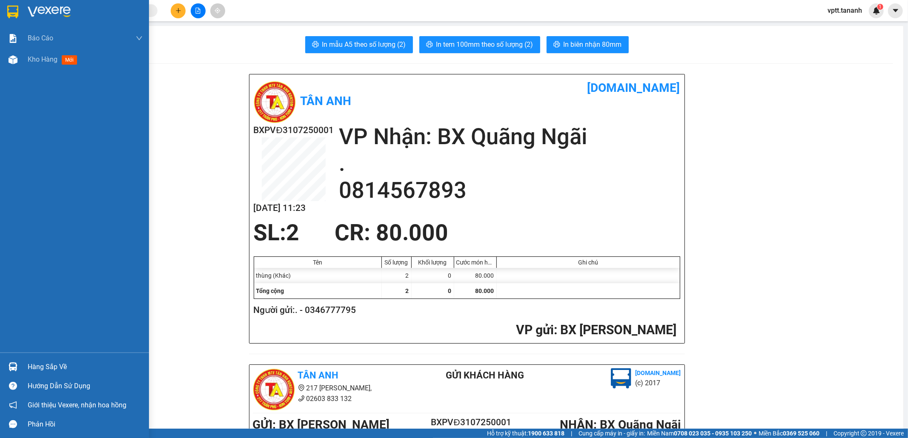
click at [6, 14] on div at bounding box center [13, 11] width 15 height 15
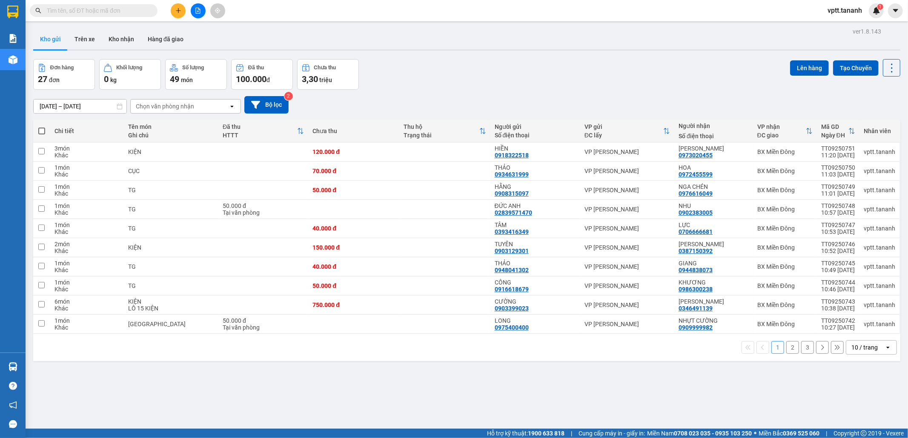
click at [180, 105] on div "Chọn văn phòng nhận" at bounding box center [165, 106] width 58 height 9
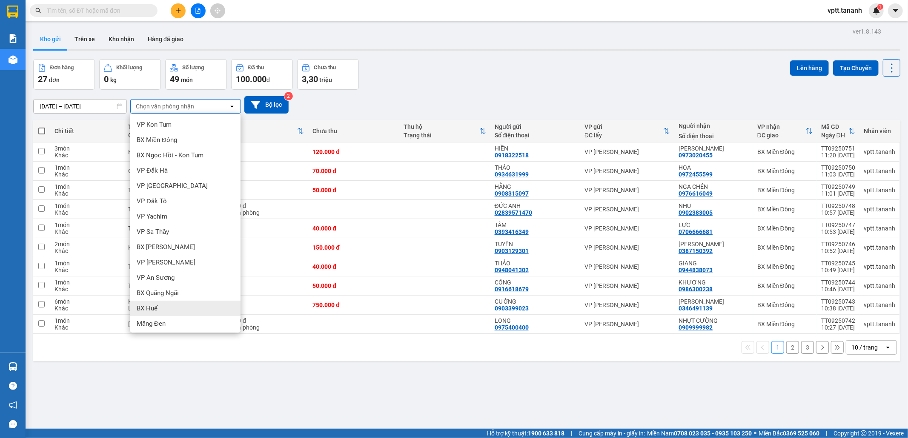
drag, startPoint x: 167, startPoint y: 305, endPoint x: 208, endPoint y: 300, distance: 41.1
click at [167, 305] on div "BX Huế" at bounding box center [185, 308] width 111 height 15
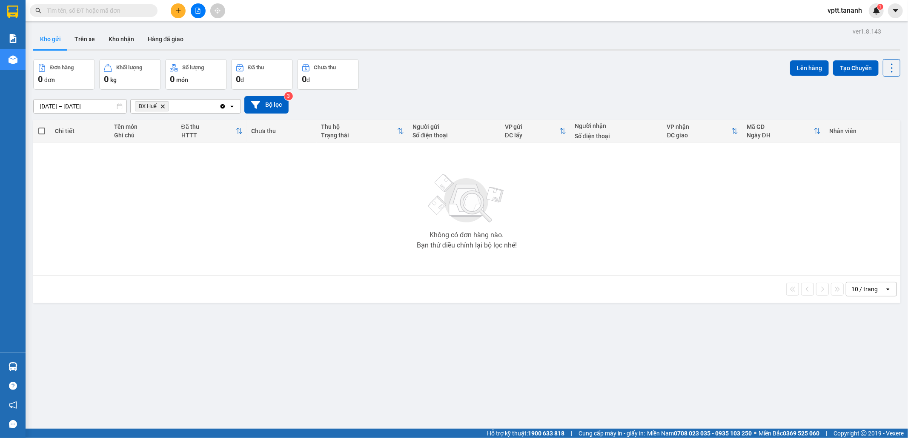
click at [44, 39] on button "Kho gửi" at bounding box center [50, 39] width 34 height 20
click at [66, 16] on span at bounding box center [94, 10] width 128 height 13
click at [69, 13] on input "text" at bounding box center [97, 10] width 100 height 9
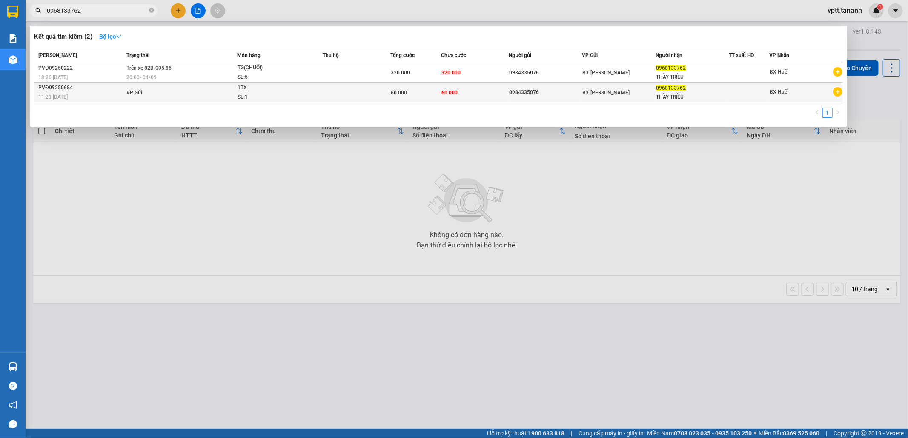
type input "0968133762"
click at [333, 97] on td at bounding box center [357, 93] width 68 height 20
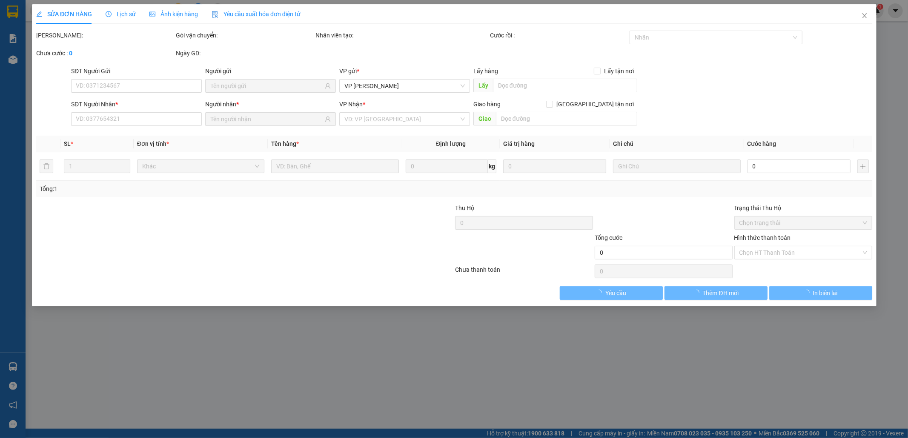
type input "0984335076"
type input "0968133762"
type input "THẦY TRIỀU"
type input "60.000"
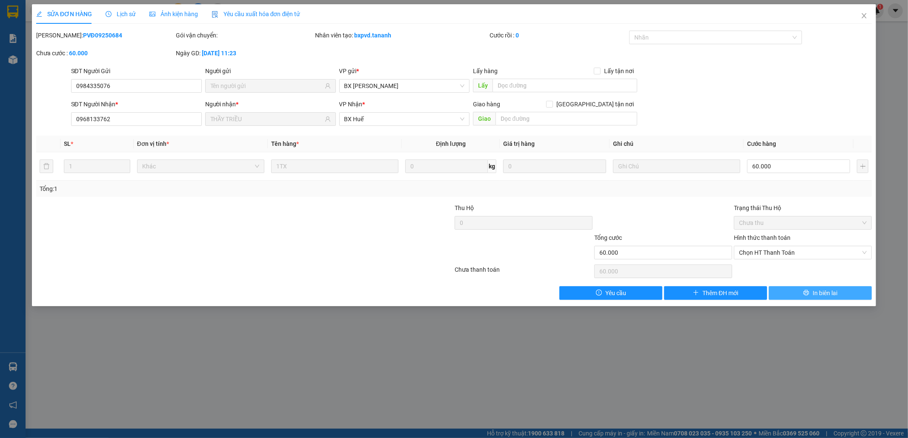
click at [811, 294] on button "In biên lai" at bounding box center [820, 293] width 103 height 14
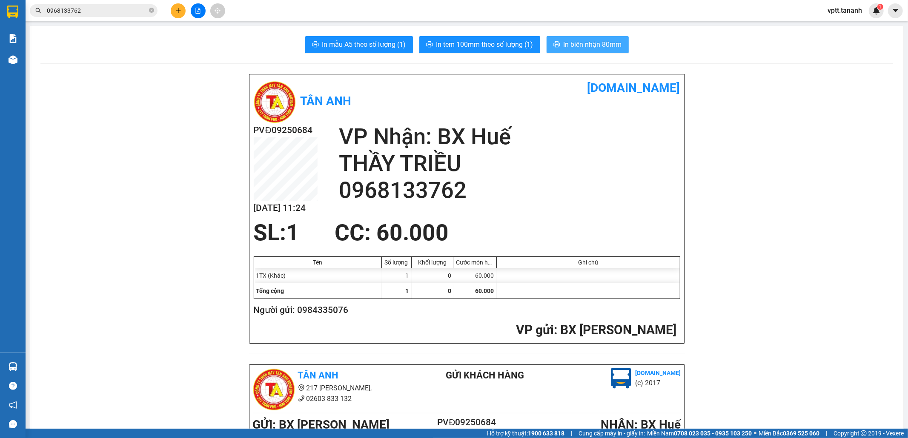
drag, startPoint x: 563, startPoint y: 47, endPoint x: 583, endPoint y: 69, distance: 29.5
click at [564, 47] on span "In biên nhận 80mm" at bounding box center [593, 44] width 58 height 11
click at [484, 47] on span "In tem 100mm theo số lượng (1)" at bounding box center [484, 44] width 97 height 11
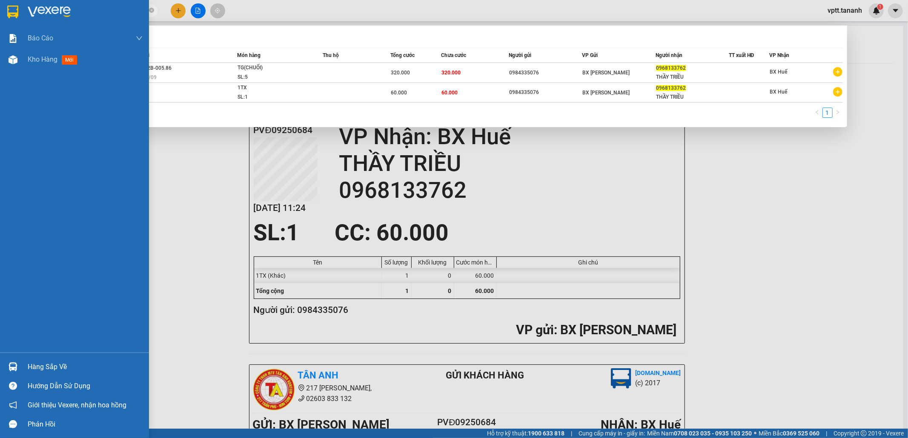
drag, startPoint x: 84, startPoint y: 11, endPoint x: 0, endPoint y: 10, distance: 84.3
click at [0, 10] on section "Kết quả tìm kiếm ( 2 ) Bộ lọc Mã ĐH Trạng thái Món hàng Thu hộ Tổng cước Chưa c…" at bounding box center [454, 219] width 908 height 438
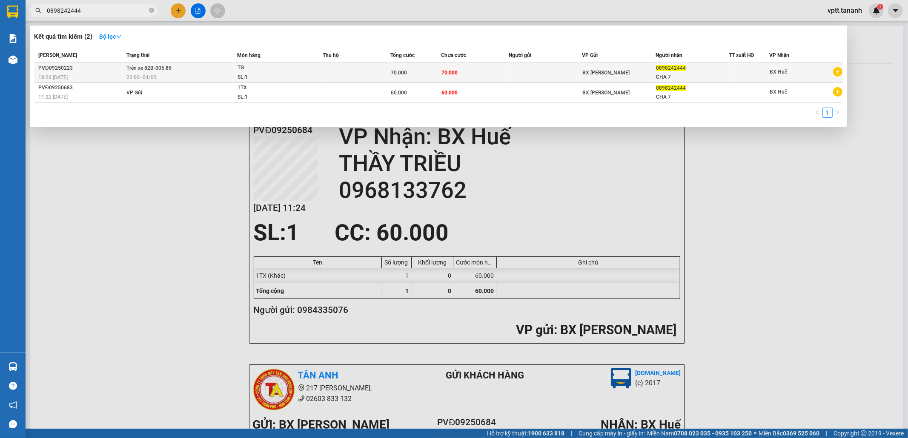
type input "0898242444"
click at [538, 67] on td at bounding box center [545, 73] width 73 height 20
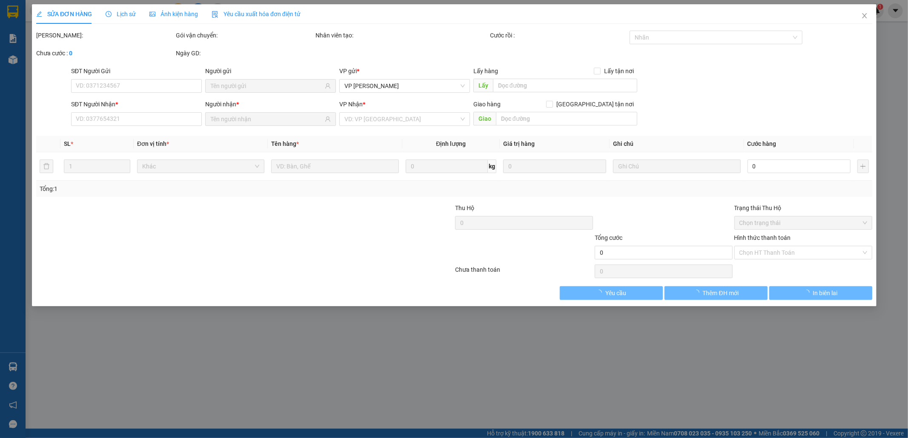
type input "0898242444"
type input "CHA 7"
type input "70.000"
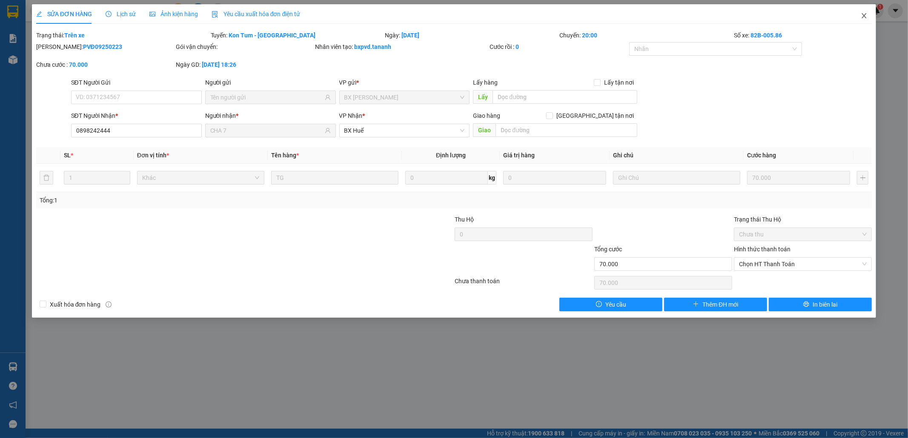
click at [865, 14] on icon "close" at bounding box center [864, 15] width 7 height 7
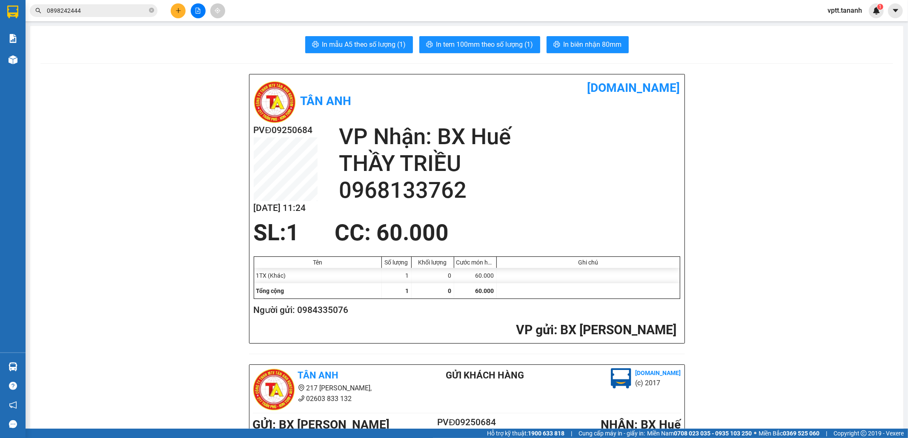
click at [98, 10] on input "0898242444" at bounding box center [97, 10] width 100 height 9
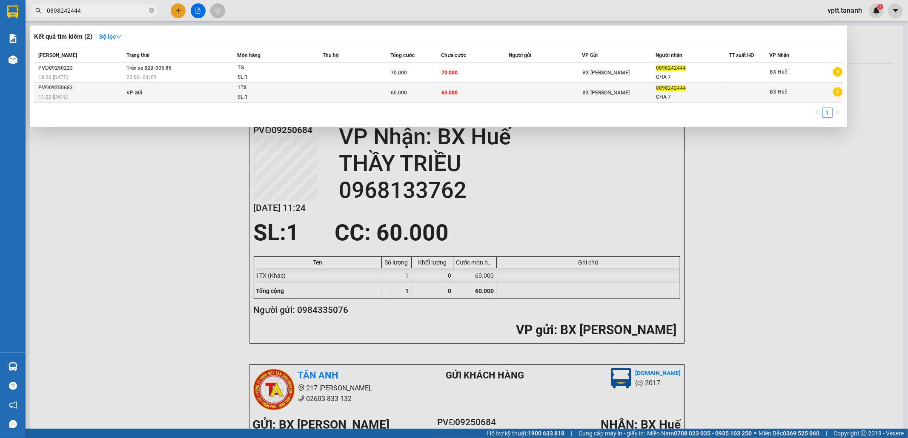
click at [170, 93] on td "VP Gửi" at bounding box center [180, 93] width 113 height 20
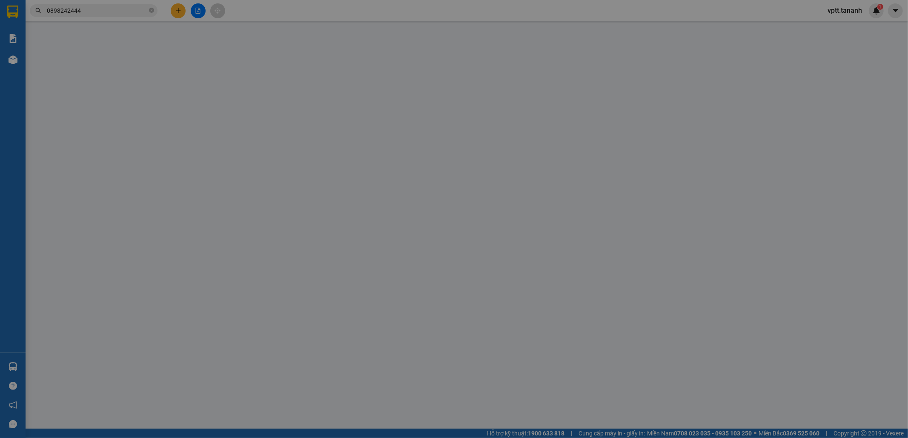
type input "0898242444"
type input "CHA 7"
type input "60.000"
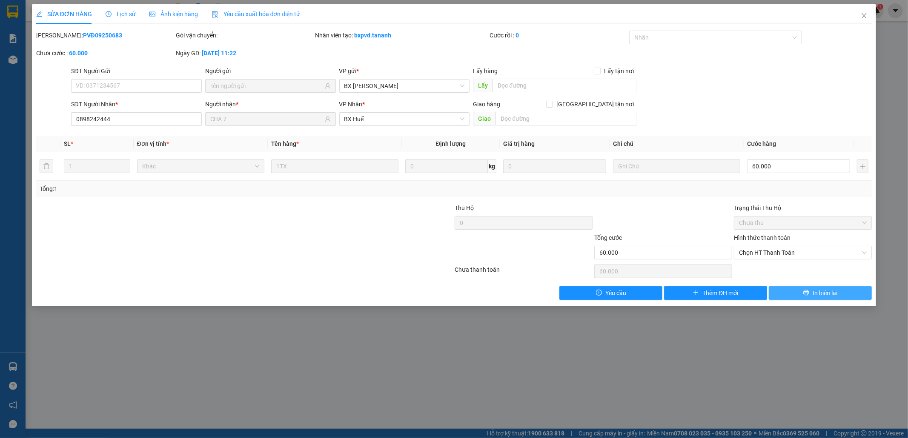
click at [842, 292] on button "In biên lai" at bounding box center [820, 293] width 103 height 14
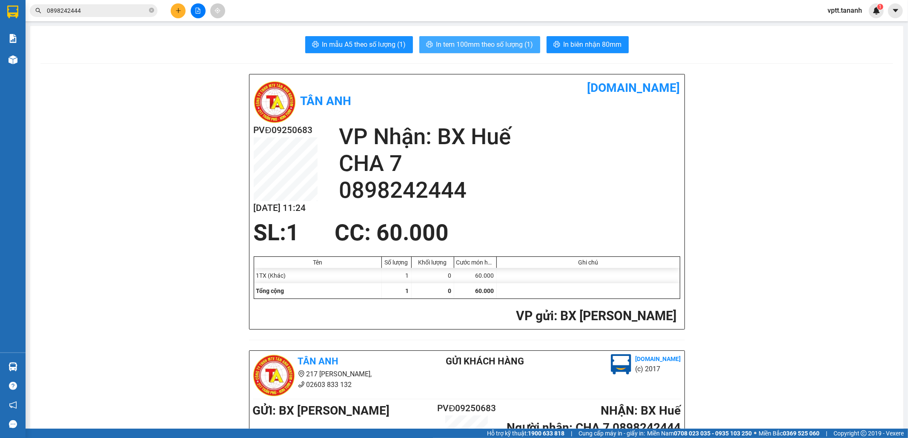
click at [512, 43] on span "In tem 100mm theo số lượng (1)" at bounding box center [484, 44] width 97 height 11
click at [589, 43] on span "In biên nhận 80mm" at bounding box center [593, 44] width 58 height 11
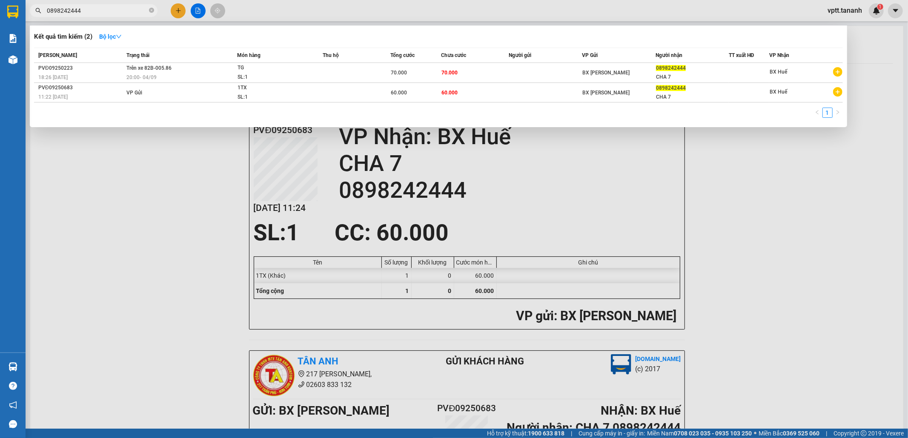
click at [137, 11] on input "0898242444" at bounding box center [97, 10] width 100 height 9
type input "0"
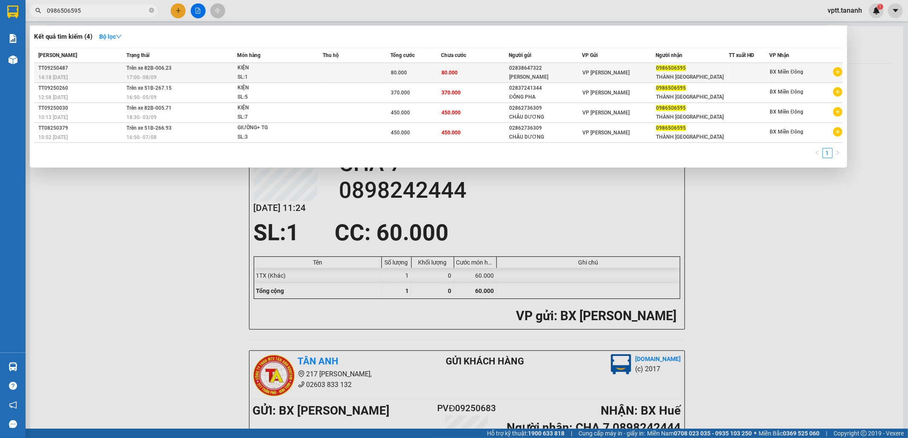
type input "0986506595"
click at [307, 69] on span "KIỆN SL: 1" at bounding box center [280, 72] width 85 height 18
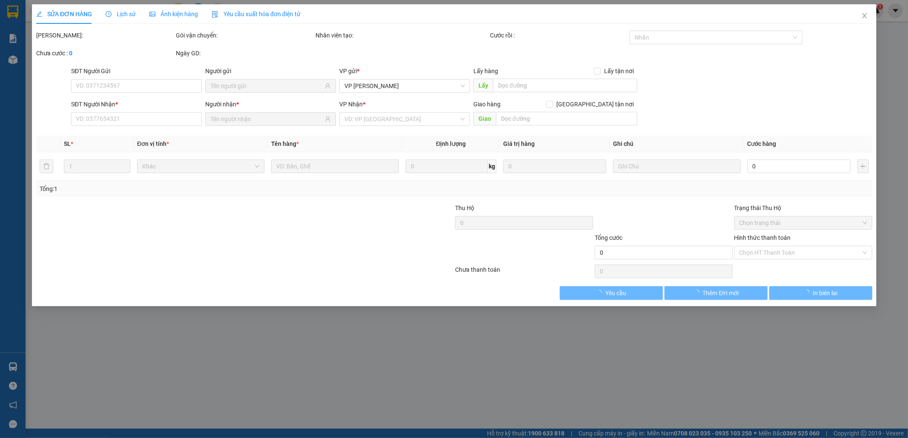
type input "02838647322"
type input "0986506595"
type input "80.000"
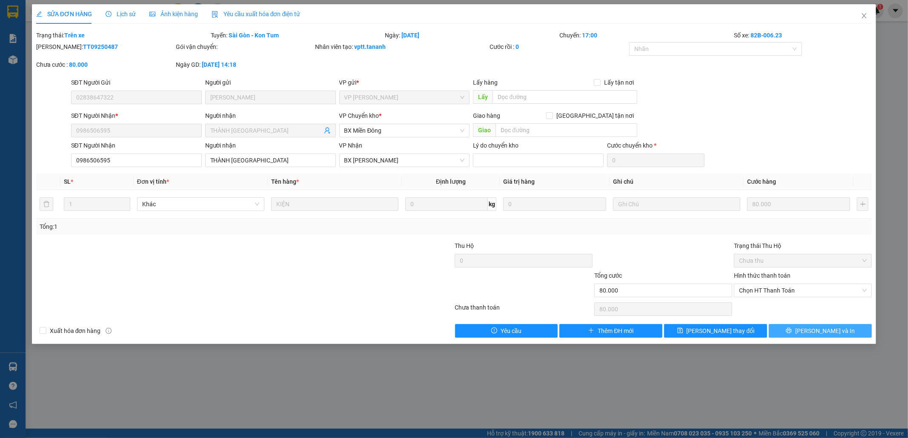
click at [815, 329] on span "[PERSON_NAME] và In" at bounding box center [825, 331] width 60 height 9
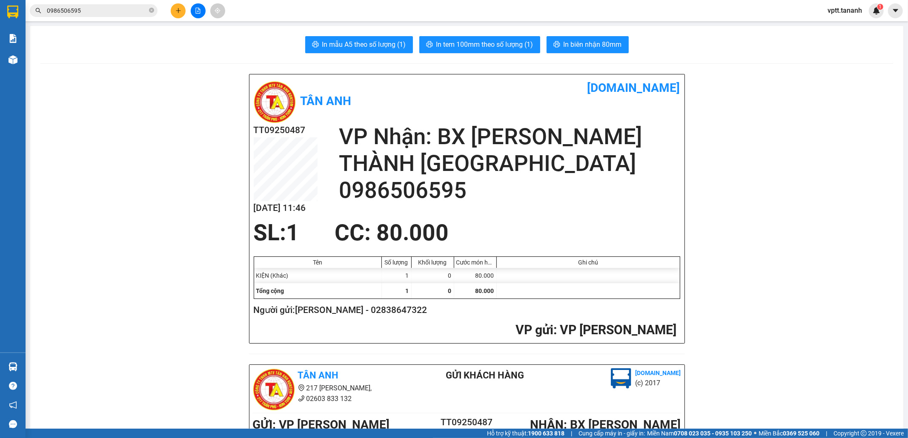
scroll to position [284, 0]
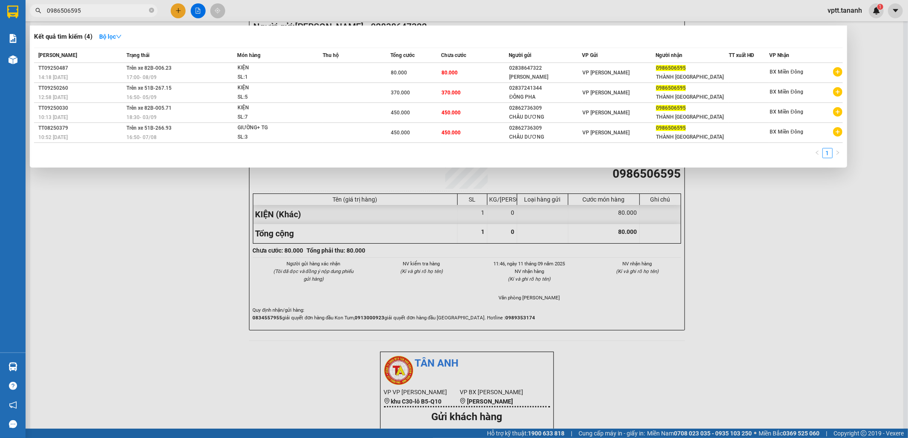
click at [98, 13] on input "0986506595" at bounding box center [97, 10] width 100 height 9
drag, startPoint x: 908, startPoint y: 195, endPoint x: 877, endPoint y: 115, distance: 84.8
click at [907, 192] on div at bounding box center [454, 219] width 908 height 438
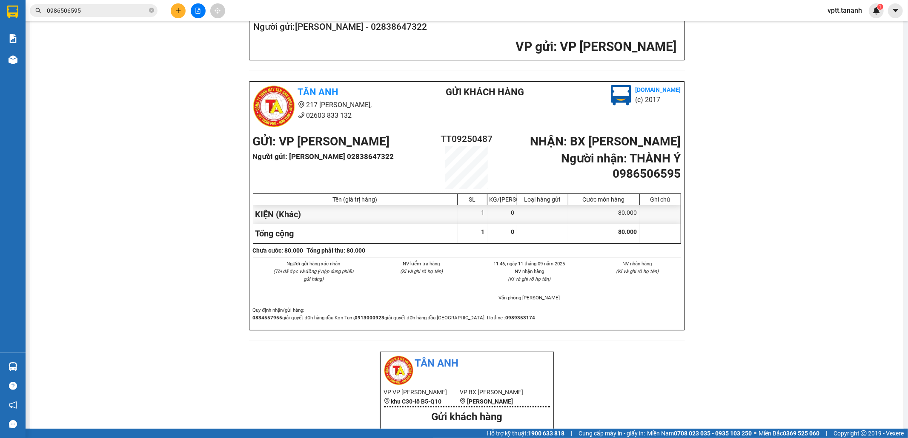
click at [878, 86] on div "Tân Anh vexere.com TT09250487 11/09 11:46 VP Nhận: BX Phạm Văn Đồng THÀNH Ý 098…" at bounding box center [466, 363] width 853 height 1145
